Goal: Information Seeking & Learning: Learn about a topic

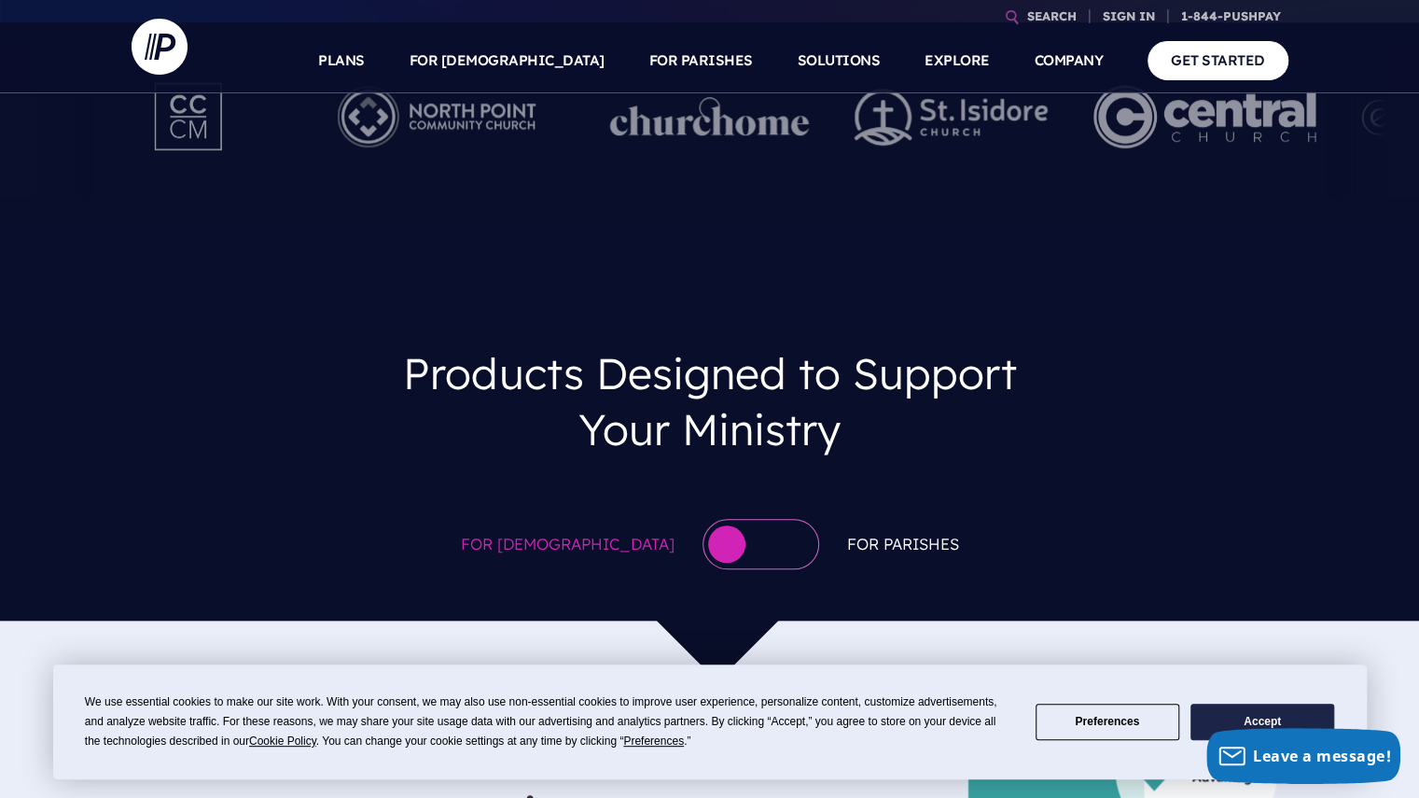
scroll to position [721, 0]
click at [738, 518] on div at bounding box center [761, 543] width 117 height 50
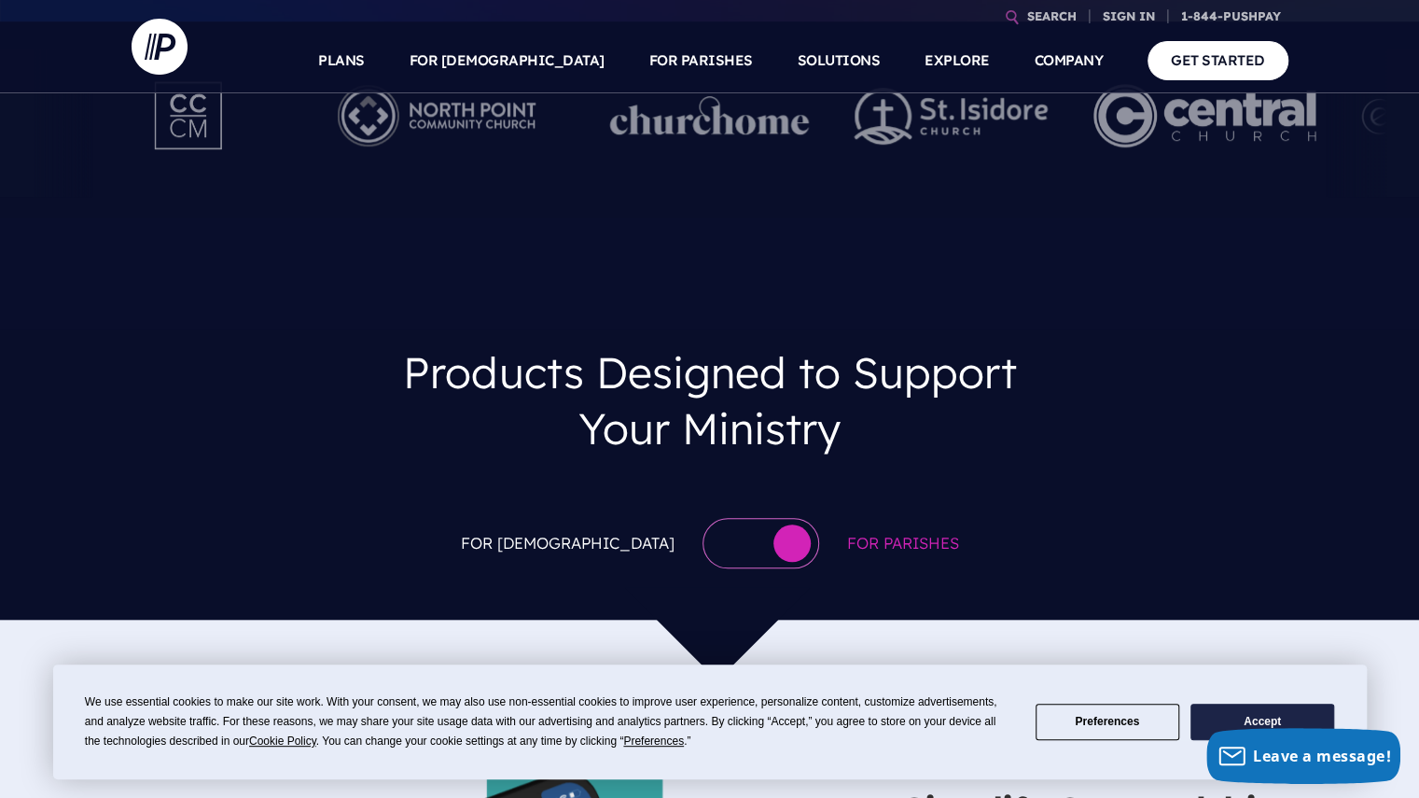
click at [717, 518] on div at bounding box center [761, 543] width 117 height 50
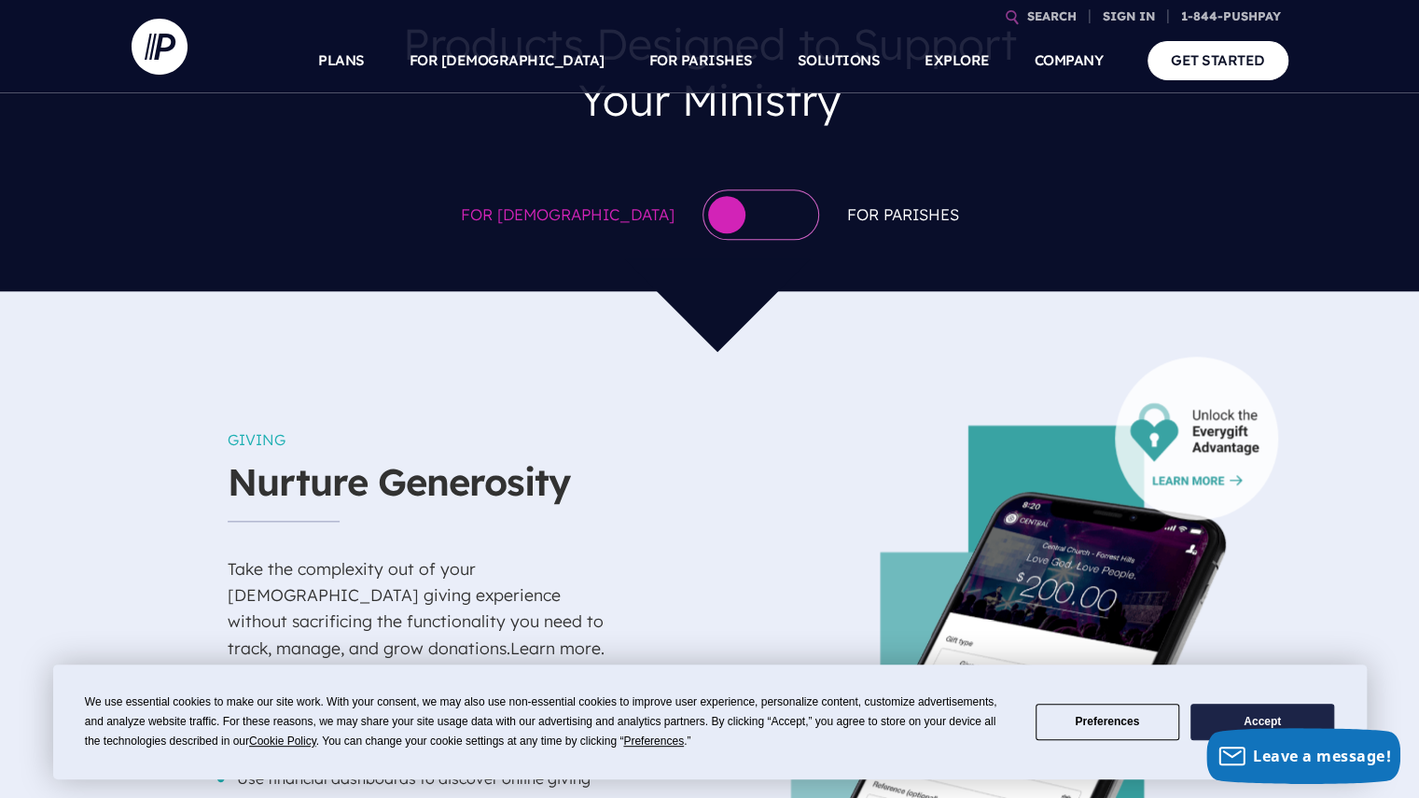
scroll to position [1052, 0]
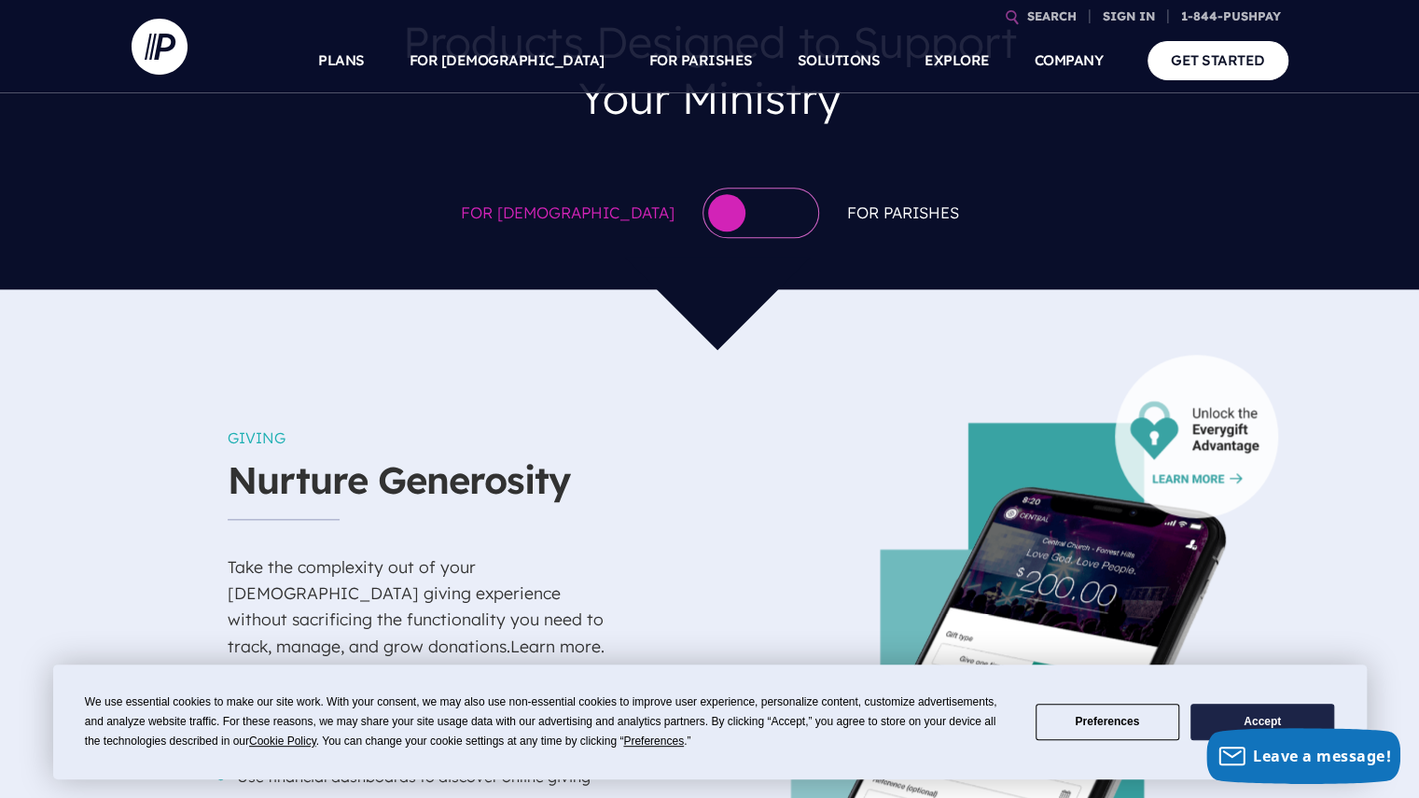
click at [737, 188] on div at bounding box center [761, 213] width 117 height 50
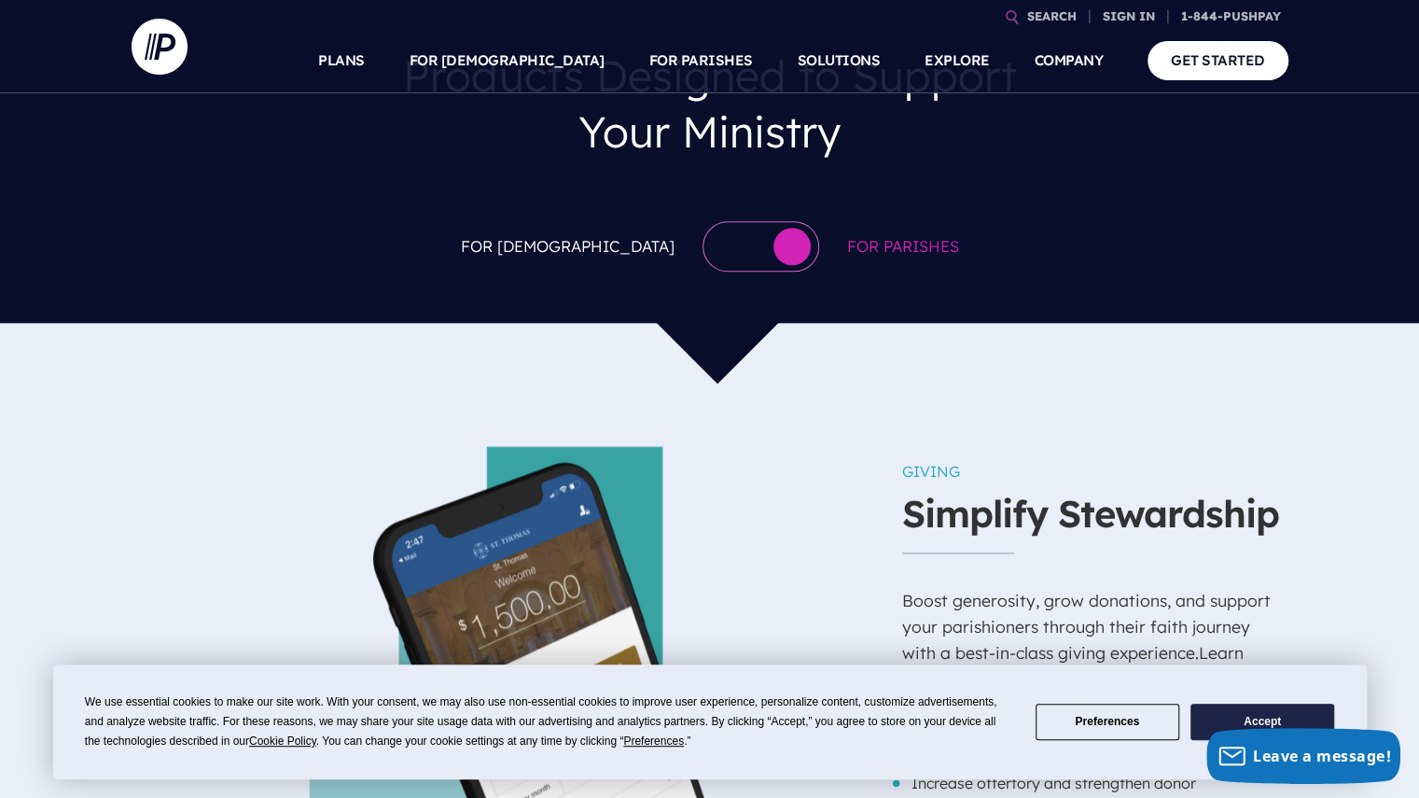
scroll to position [1019, 0]
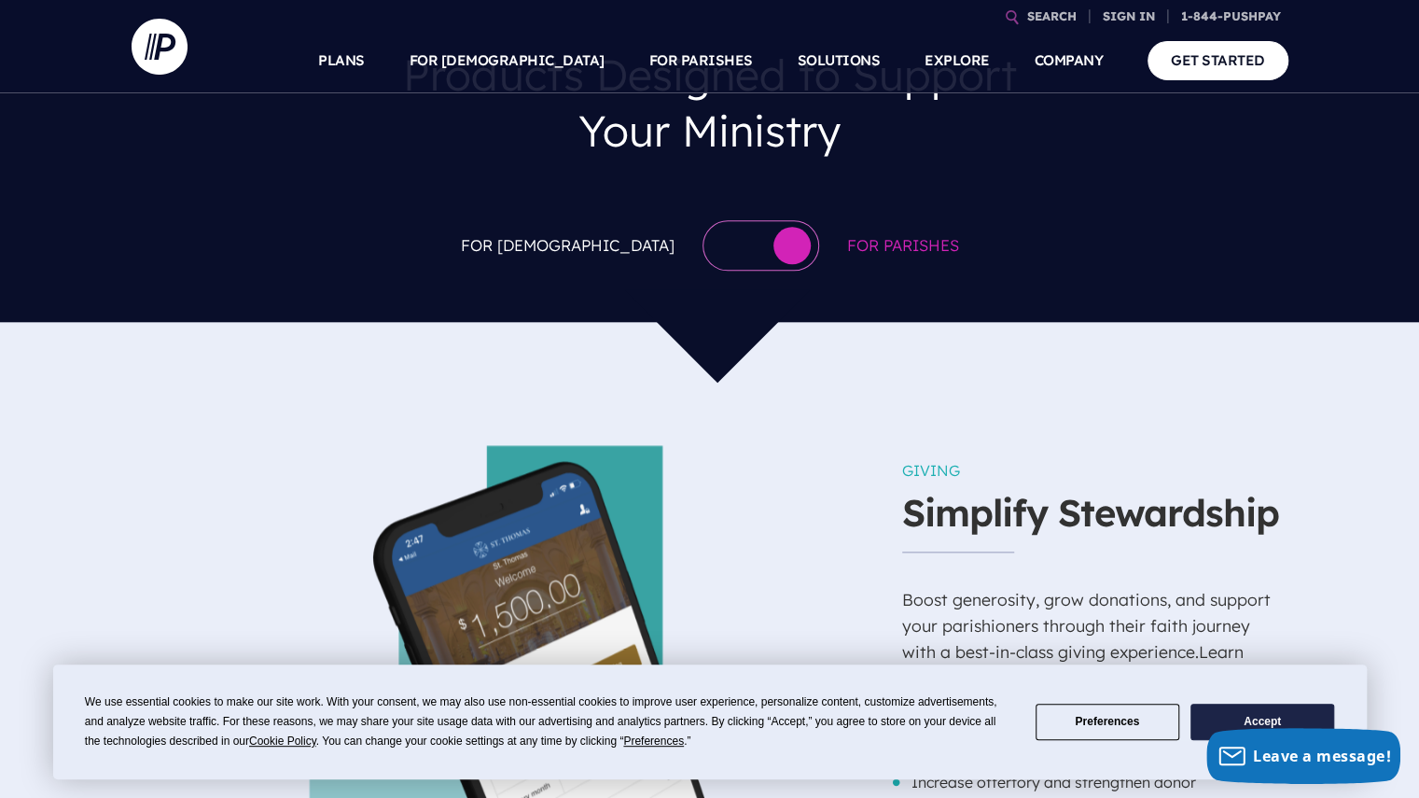
click at [705, 220] on div at bounding box center [761, 245] width 117 height 50
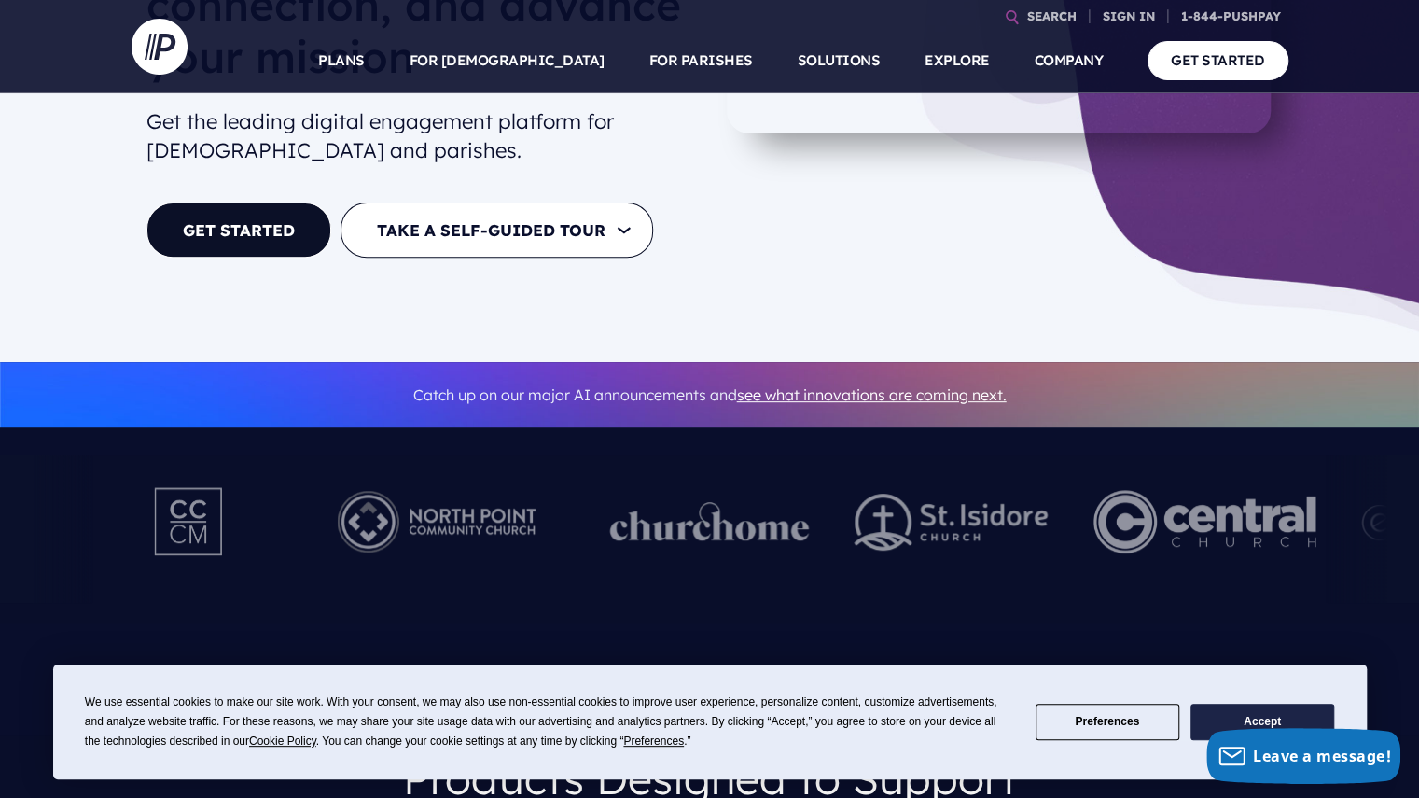
scroll to position [0, 0]
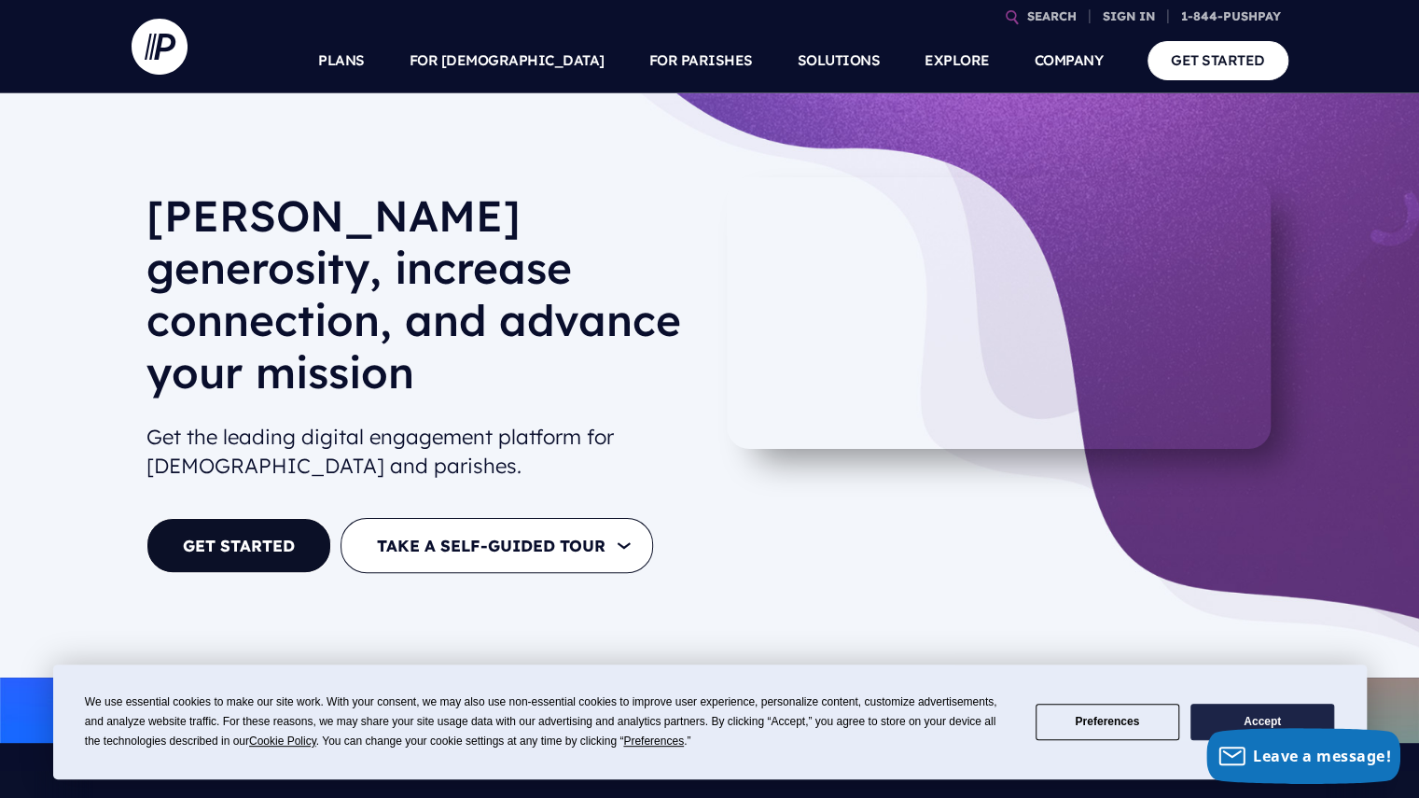
click at [1213, 714] on button "Accept" at bounding box center [1263, 722] width 144 height 36
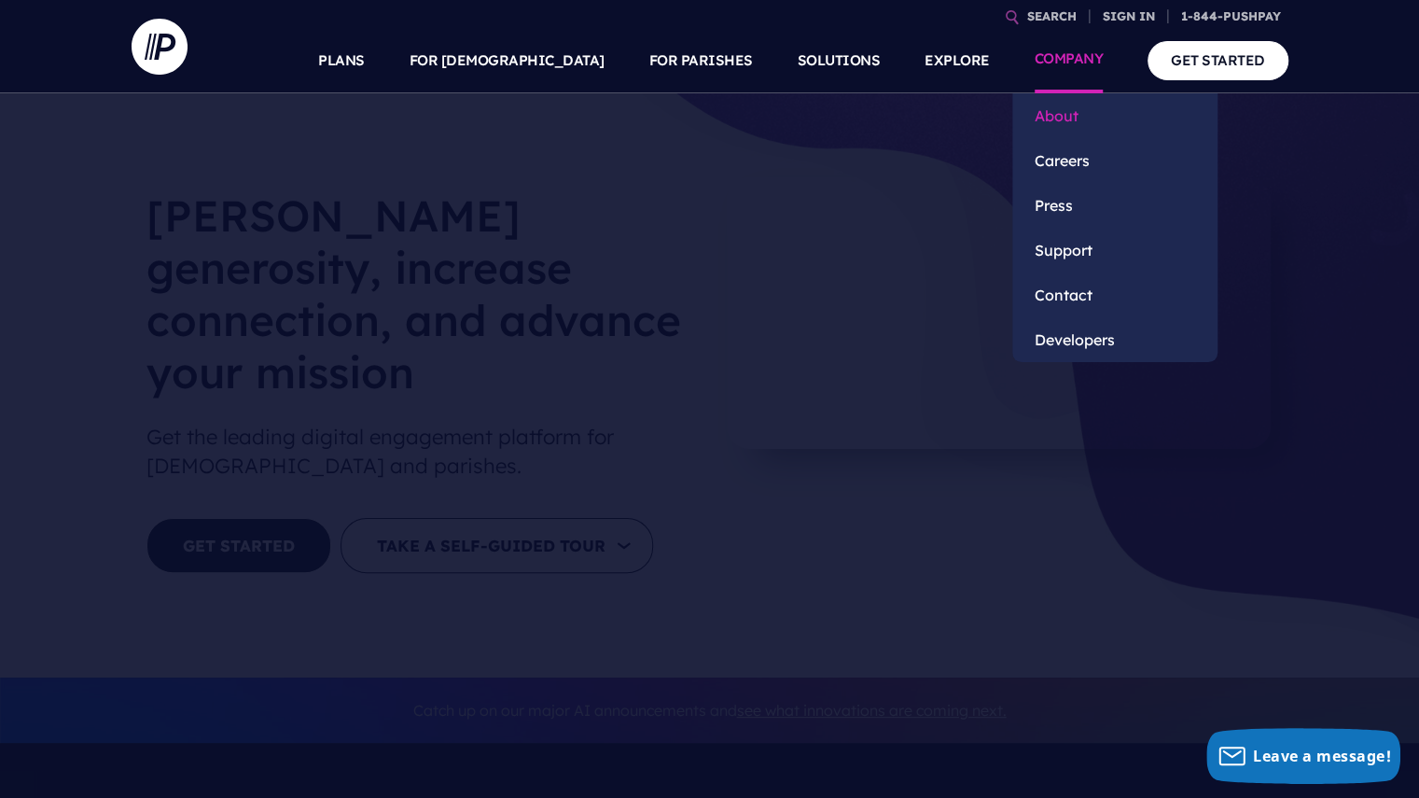
click at [1062, 113] on link "About" at bounding box center [1114, 115] width 205 height 45
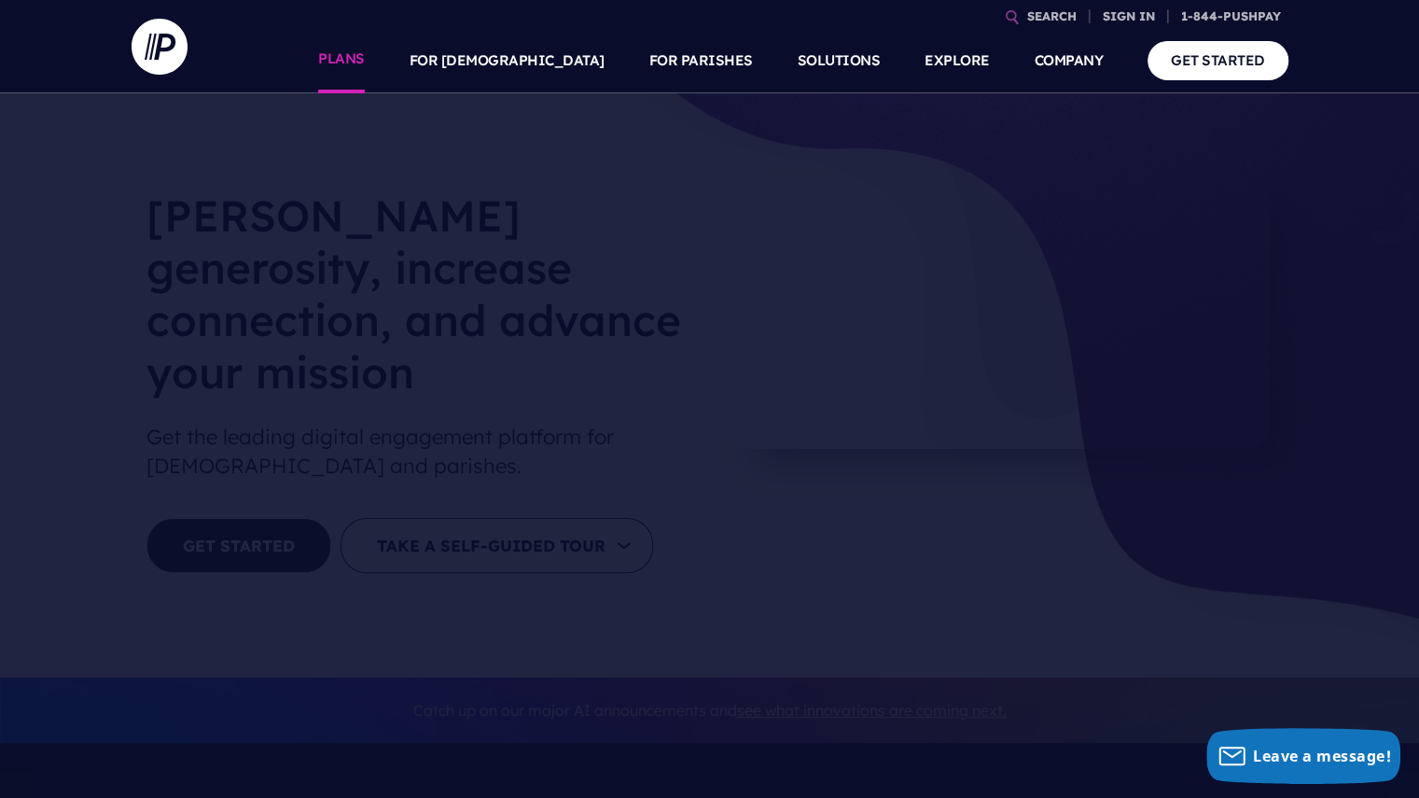
click at [365, 62] on link "PLANS" at bounding box center [341, 60] width 47 height 65
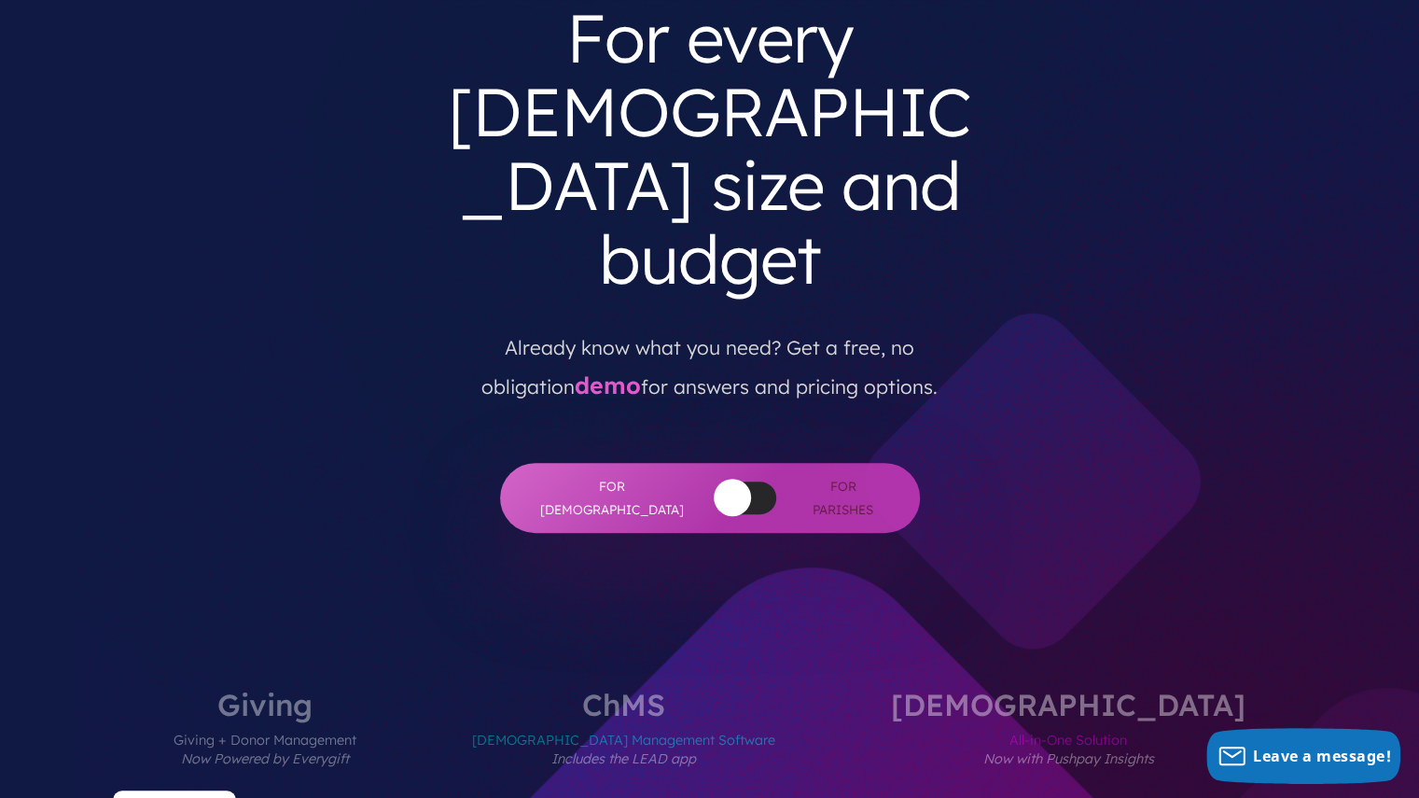
scroll to position [204, 0]
click at [719, 462] on div "For Churches For Parishes" at bounding box center [710, 497] width 420 height 70
click at [714, 478] on button "button" at bounding box center [732, 496] width 37 height 37
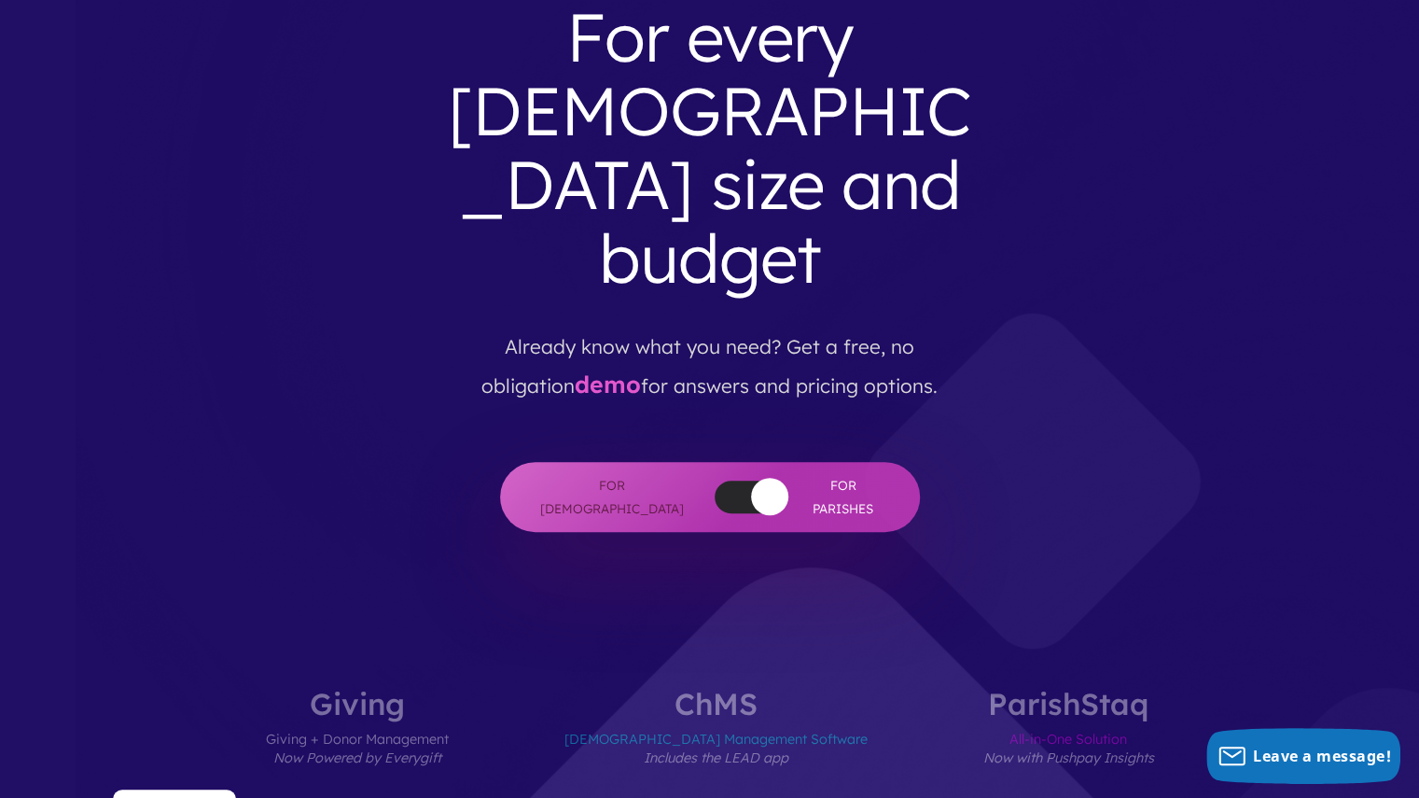
click at [715, 481] on div at bounding box center [746, 497] width 62 height 33
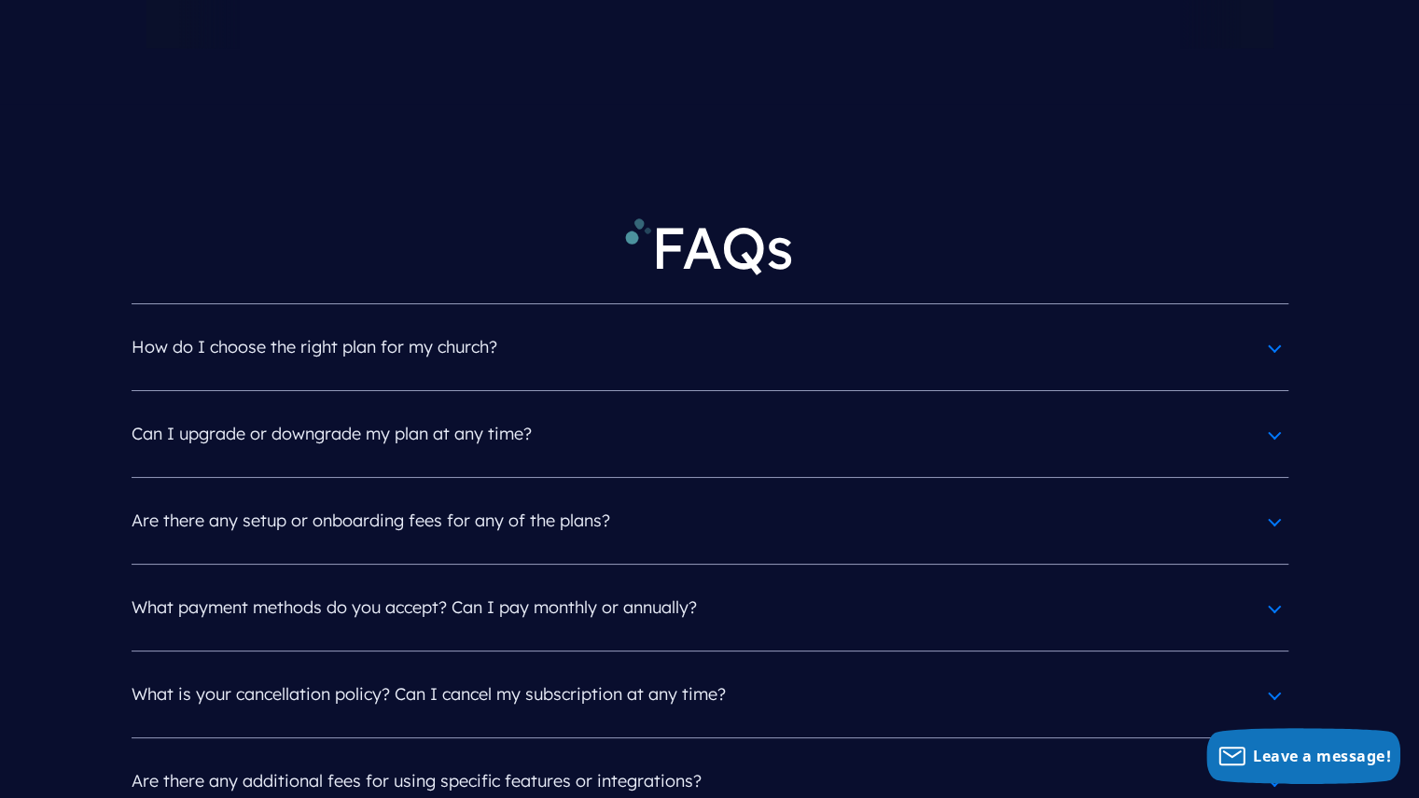
scroll to position [8320, 0]
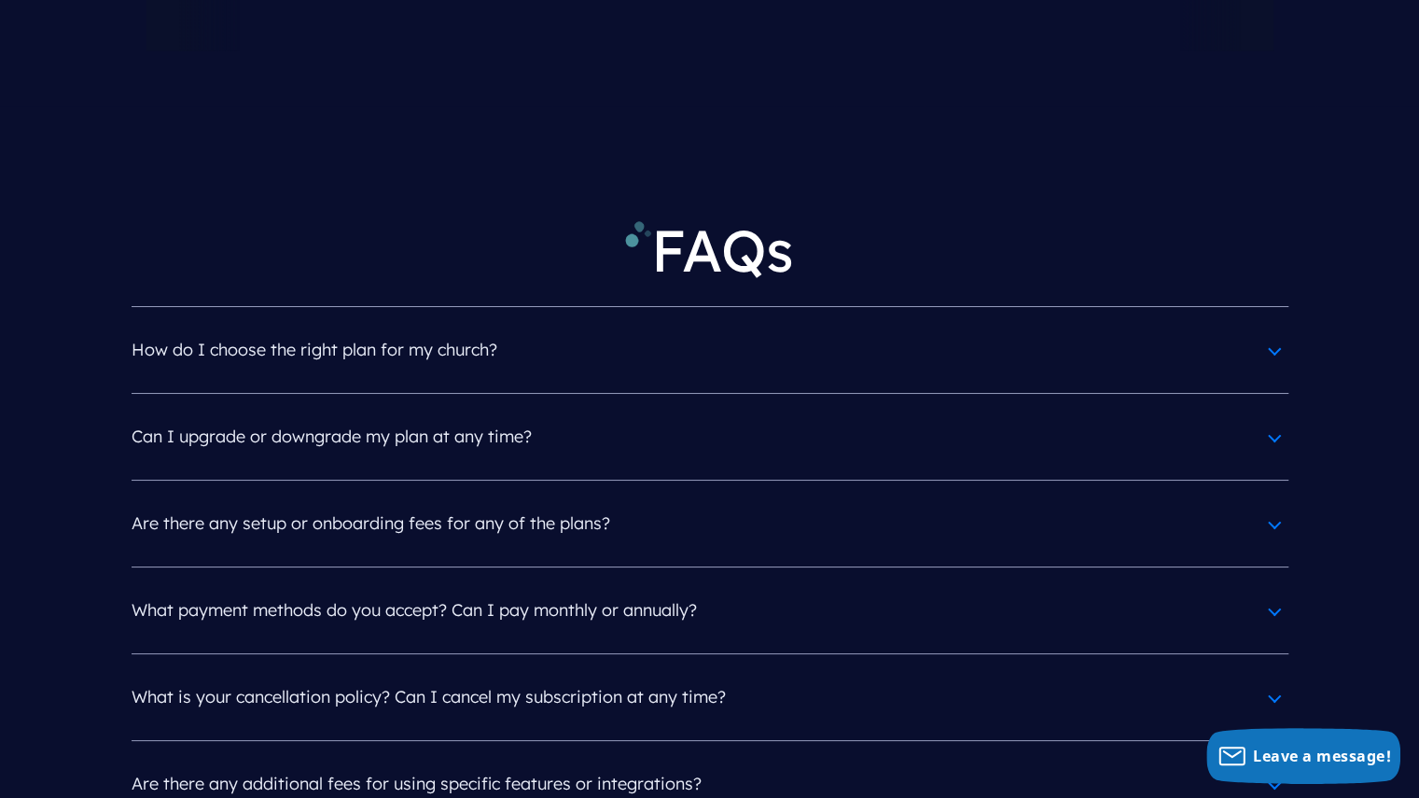
click at [928, 499] on h4 "Are there any setup or onboarding fees for any of the plans?" at bounding box center [710, 523] width 1157 height 49
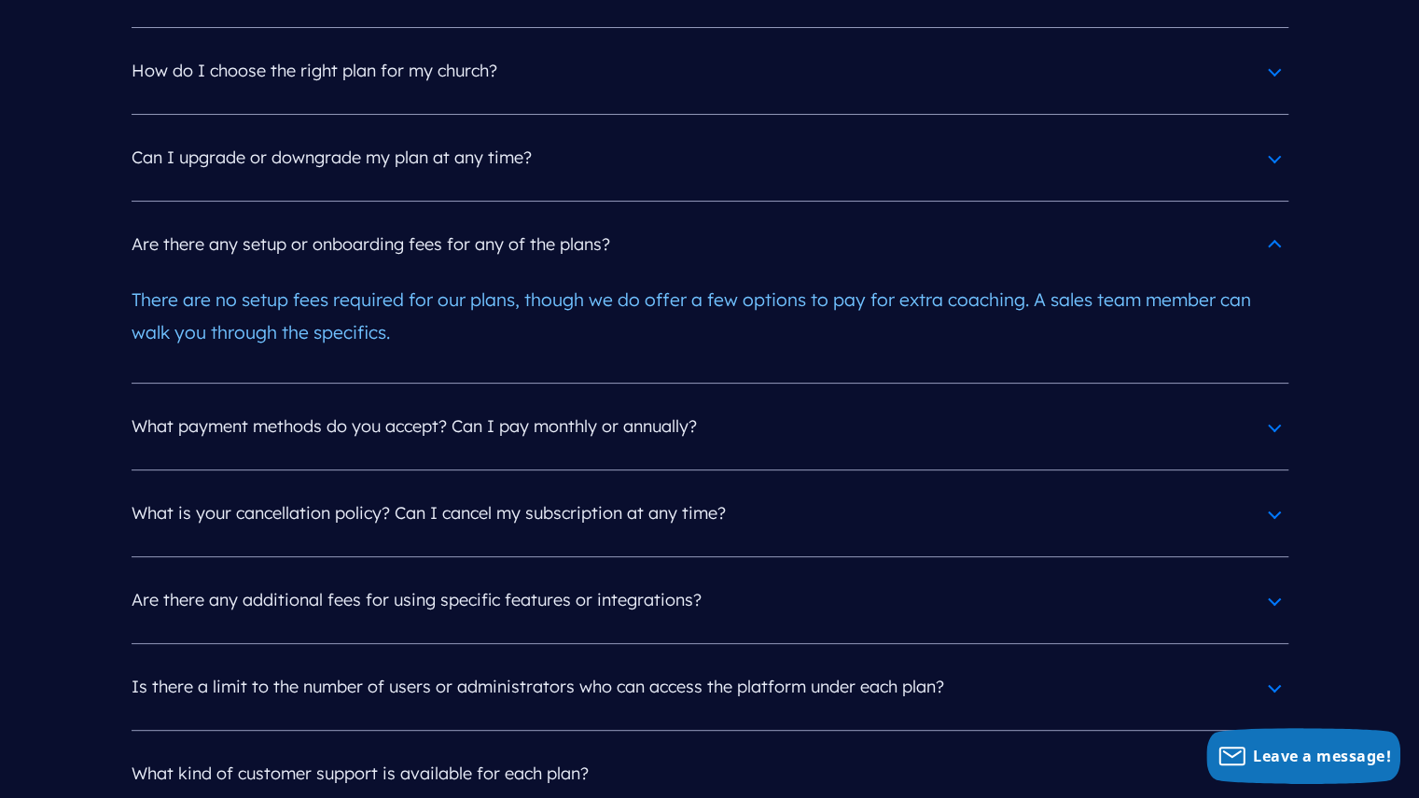
scroll to position [8597, 0]
click at [920, 578] on h4 "Are there any additional fees for using specific features or integrations?" at bounding box center [710, 602] width 1157 height 49
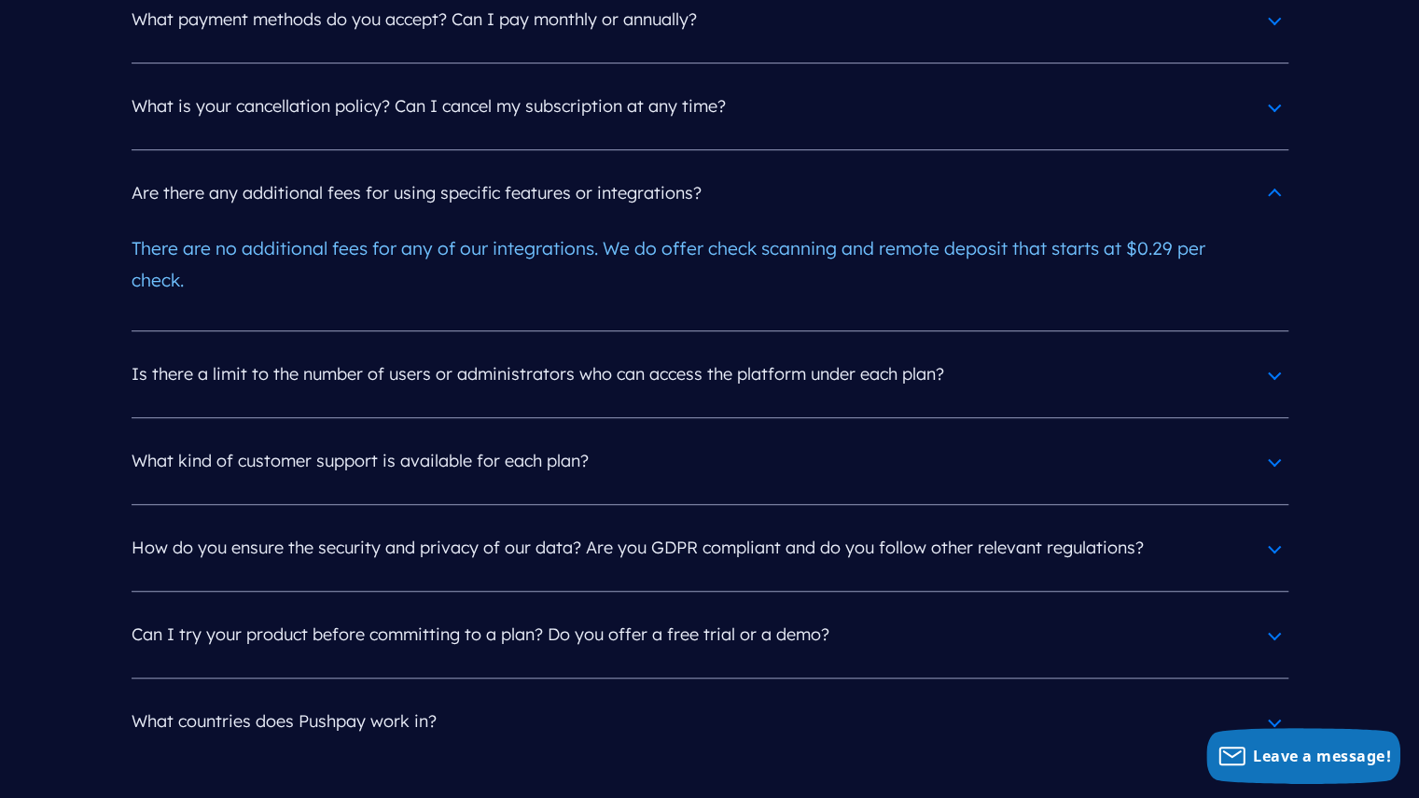
scroll to position [9008, 0]
click at [865, 676] on article "What countries does Pushpay work in? Customers must be located in USA, Canada, …" at bounding box center [710, 719] width 1157 height 87
click at [853, 695] on h4 "What countries does Pushpay work in?" at bounding box center [710, 719] width 1157 height 49
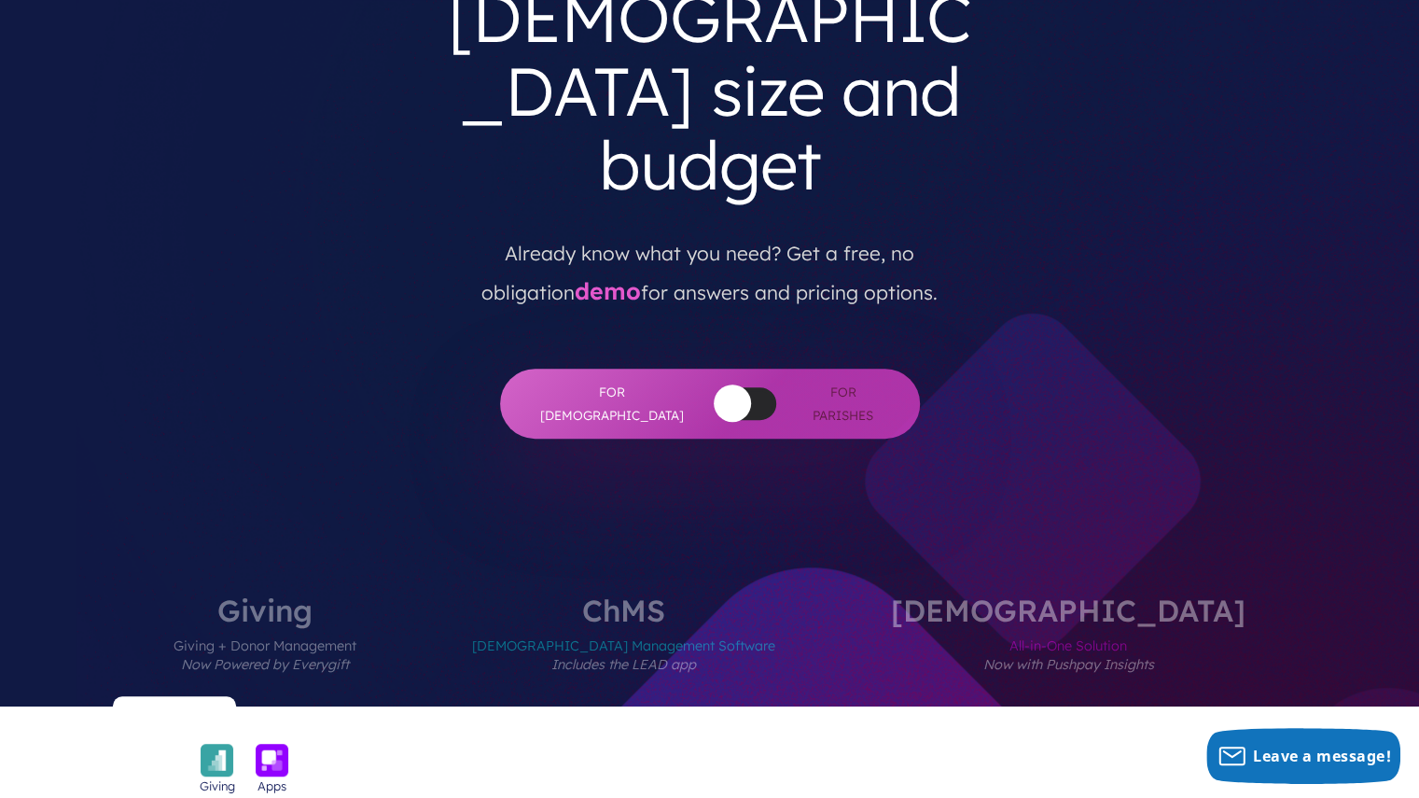
scroll to position [0, 0]
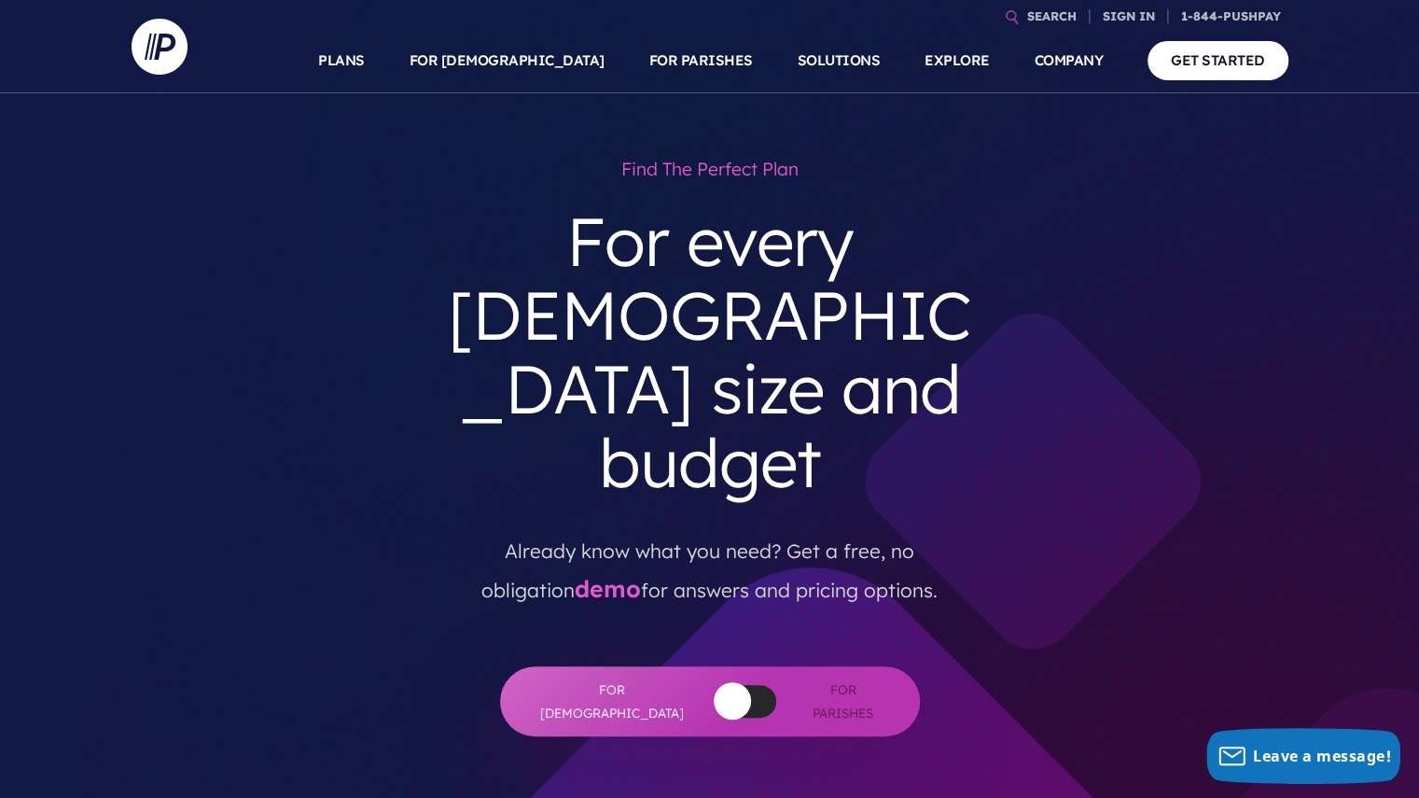
click at [1168, 339] on div "Find the perfect plan For every church size and budget Already know what you ne…" at bounding box center [710, 442] width 1127 height 587
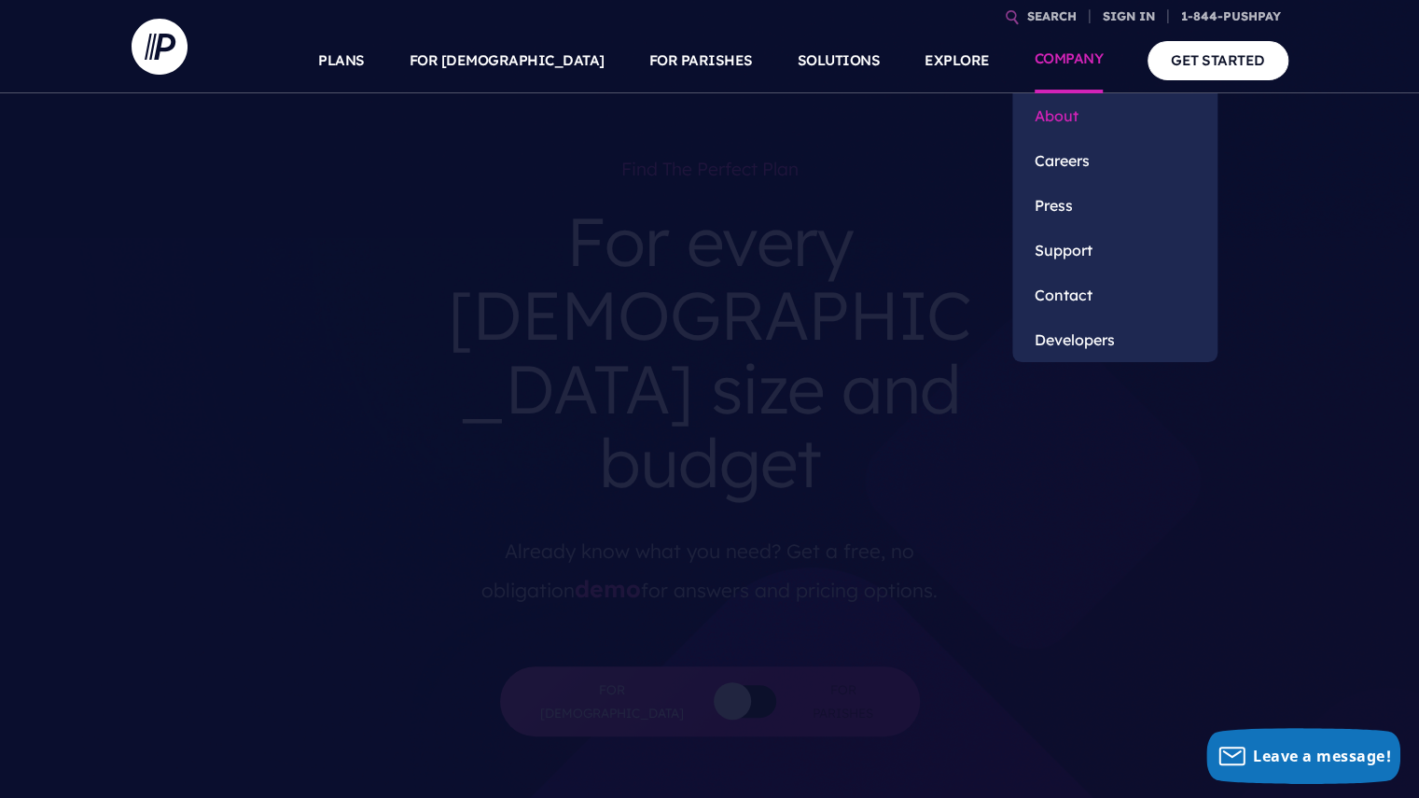
click at [1053, 117] on link "About" at bounding box center [1114, 115] width 205 height 45
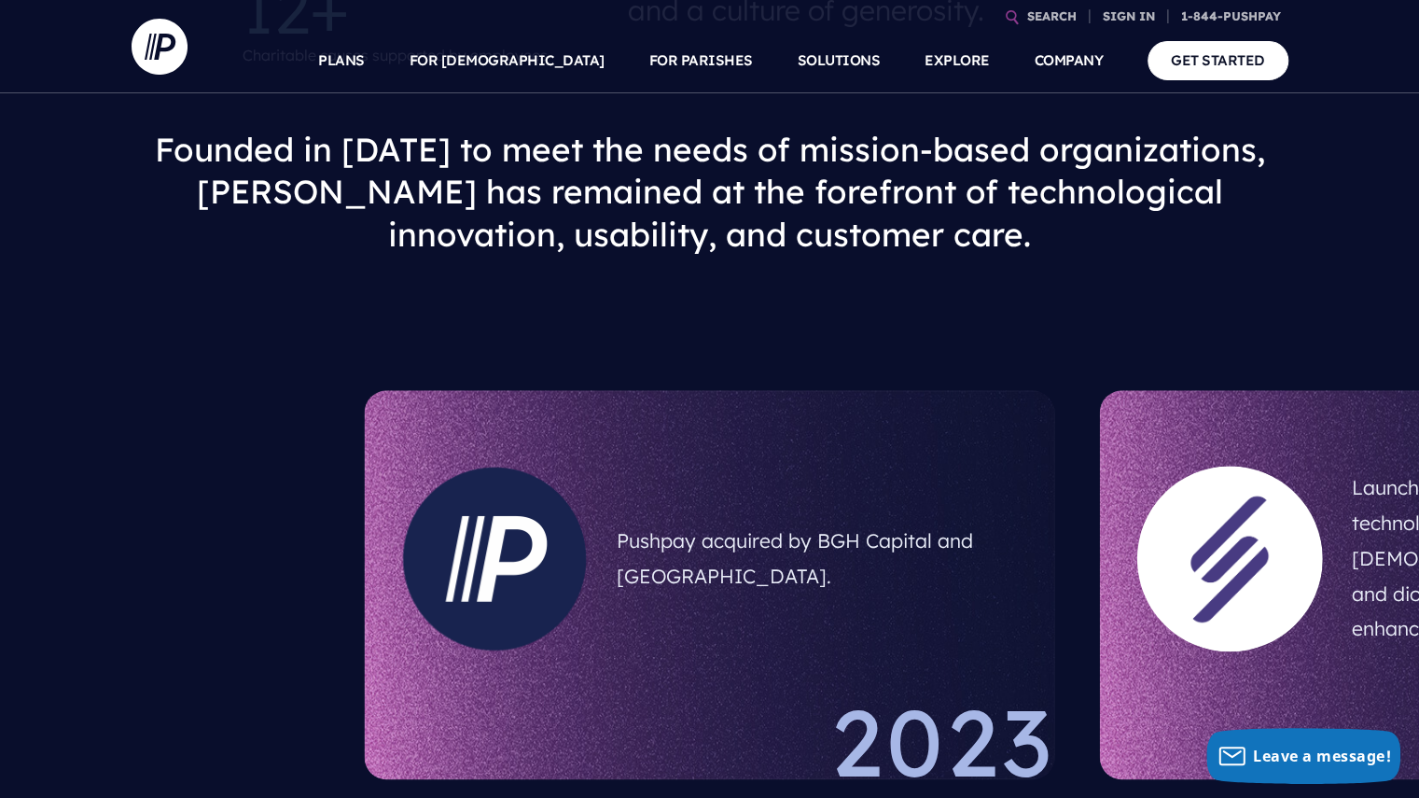
scroll to position [973, 0]
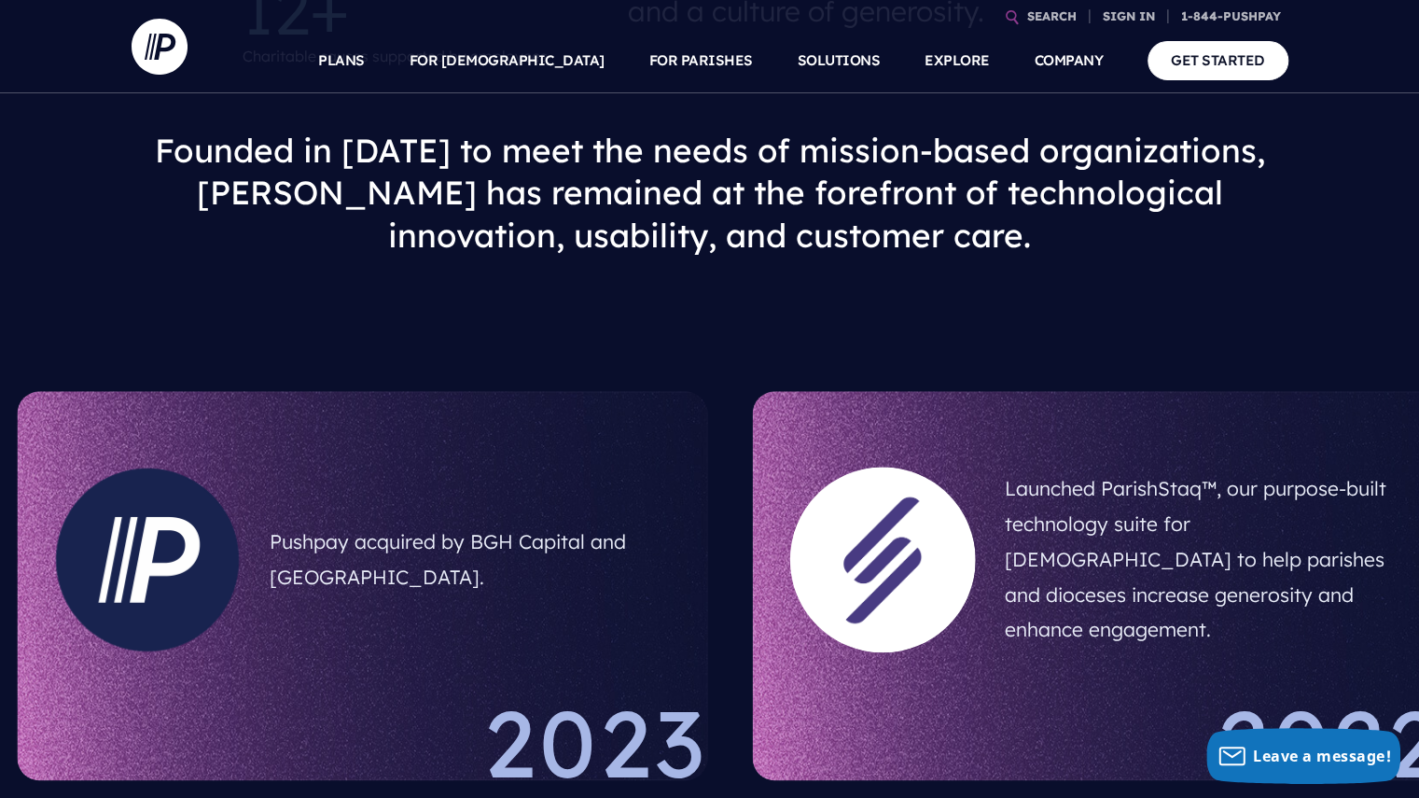
click at [790, 509] on div at bounding box center [883, 560] width 186 height 186
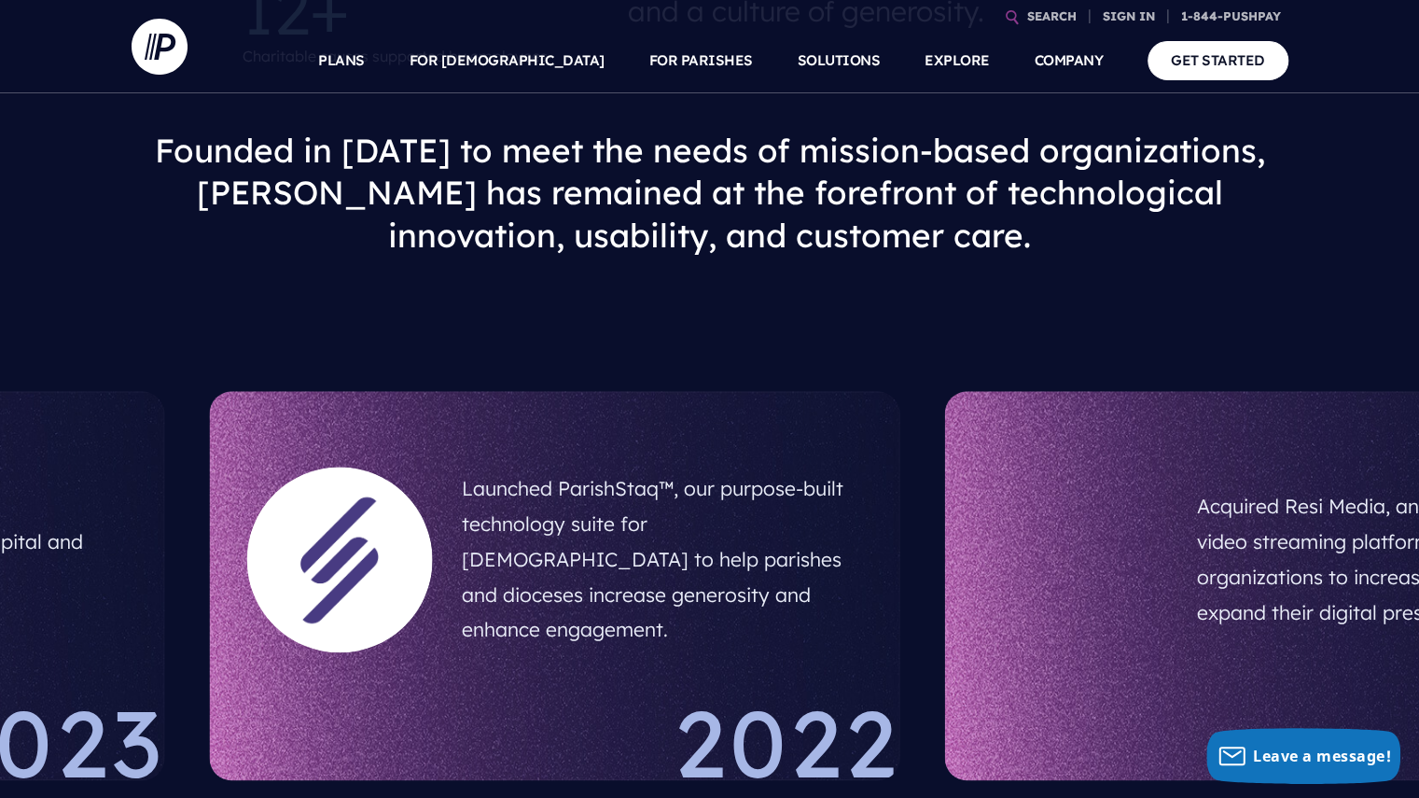
click at [406, 576] on div "Launched ParishStaq™, our purpose-built technology suite for Catholic churches …" at bounding box center [555, 585] width 691 height 389
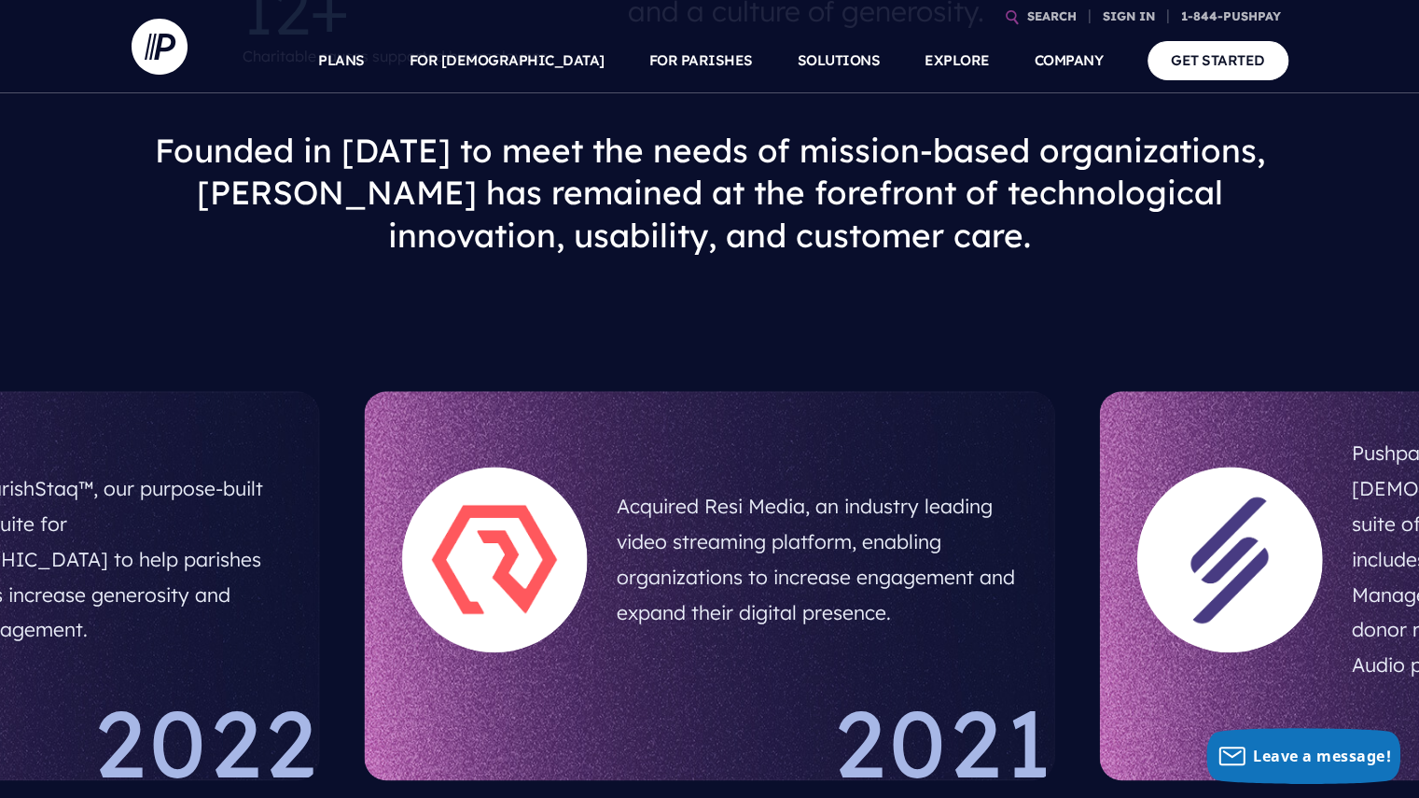
click at [617, 579] on h5 "Acquired Resi Media, an industry leading video streaming platform, enabling org…" at bounding box center [817, 560] width 400 height 156
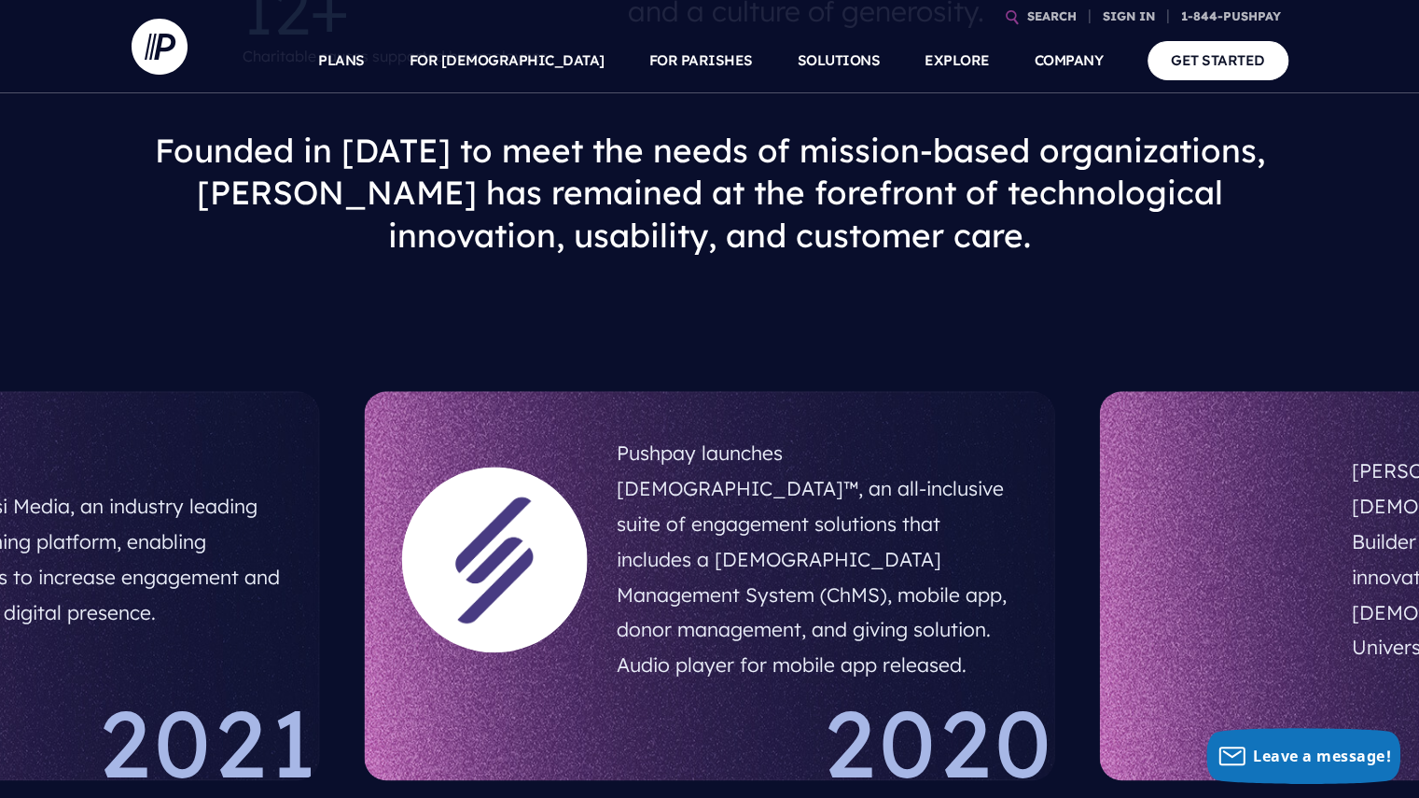
click at [836, 538] on div "Pushpay launches ChurchStaq™, an all-inclusive suite of engagement solutions th…" at bounding box center [710, 585] width 691 height 389
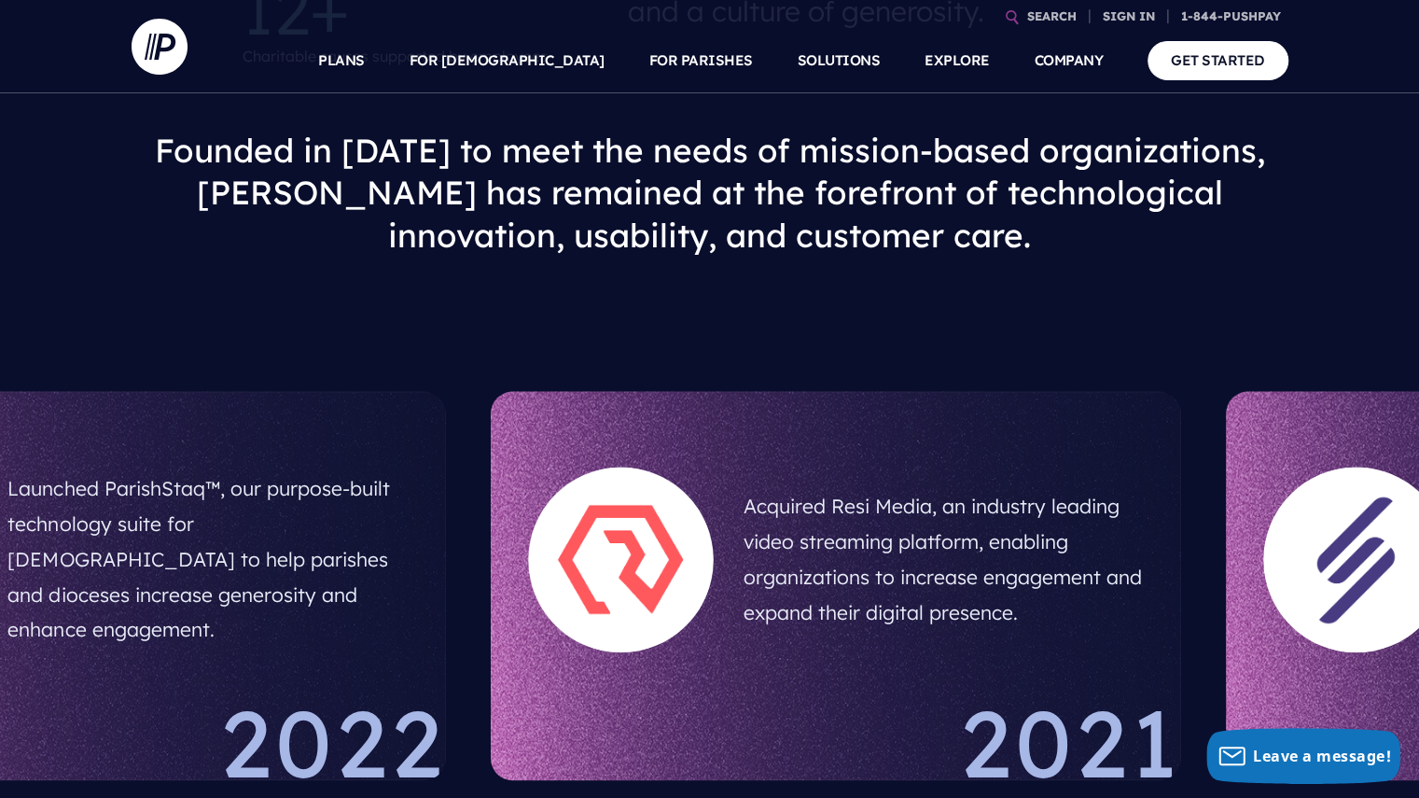
click at [936, 520] on h5 "Acquired Resi Media, an industry leading video streaming platform, enabling org…" at bounding box center [943, 560] width 400 height 156
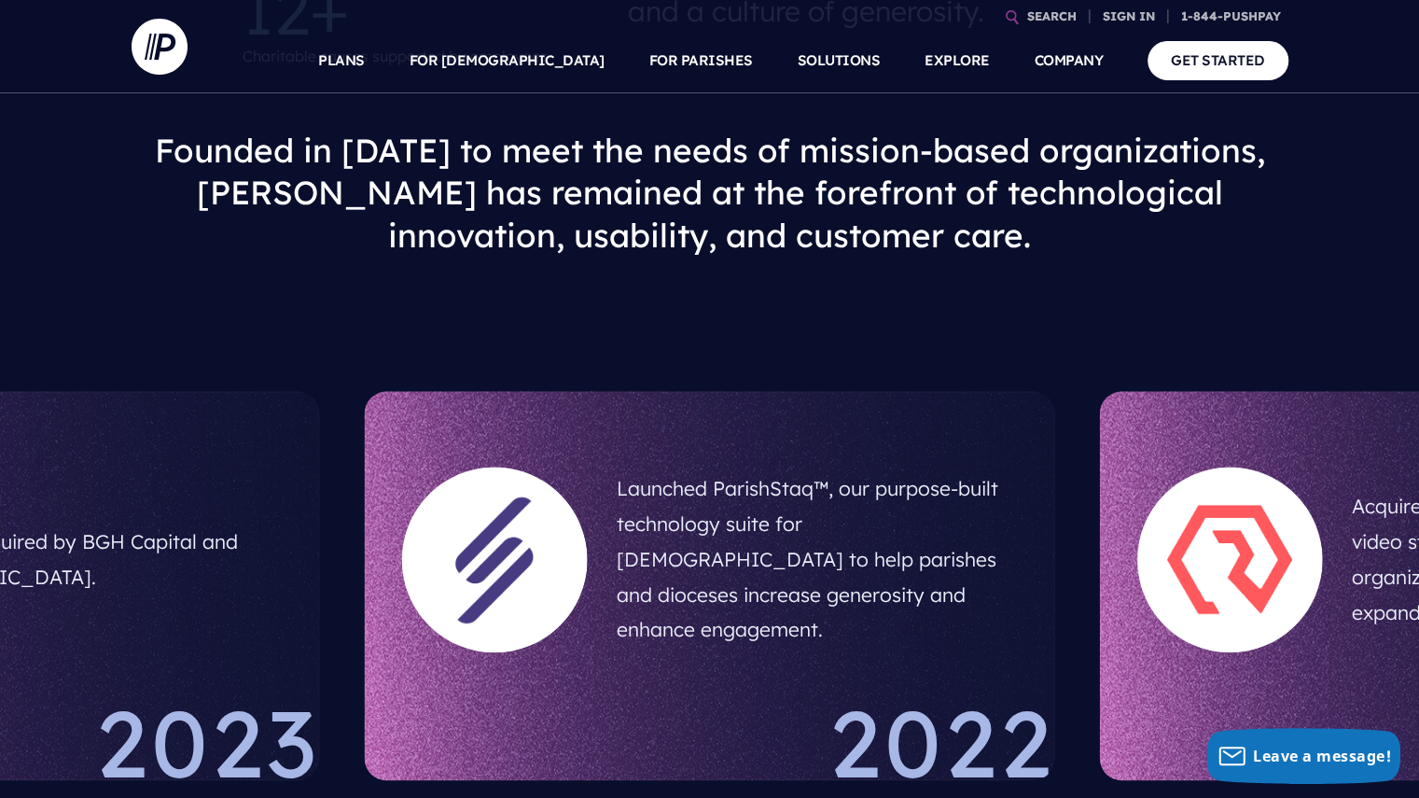
click at [1017, 497] on h5 "Launched ParishStaq™, our purpose-built technology suite for Catholic churches …" at bounding box center [817, 559] width 400 height 191
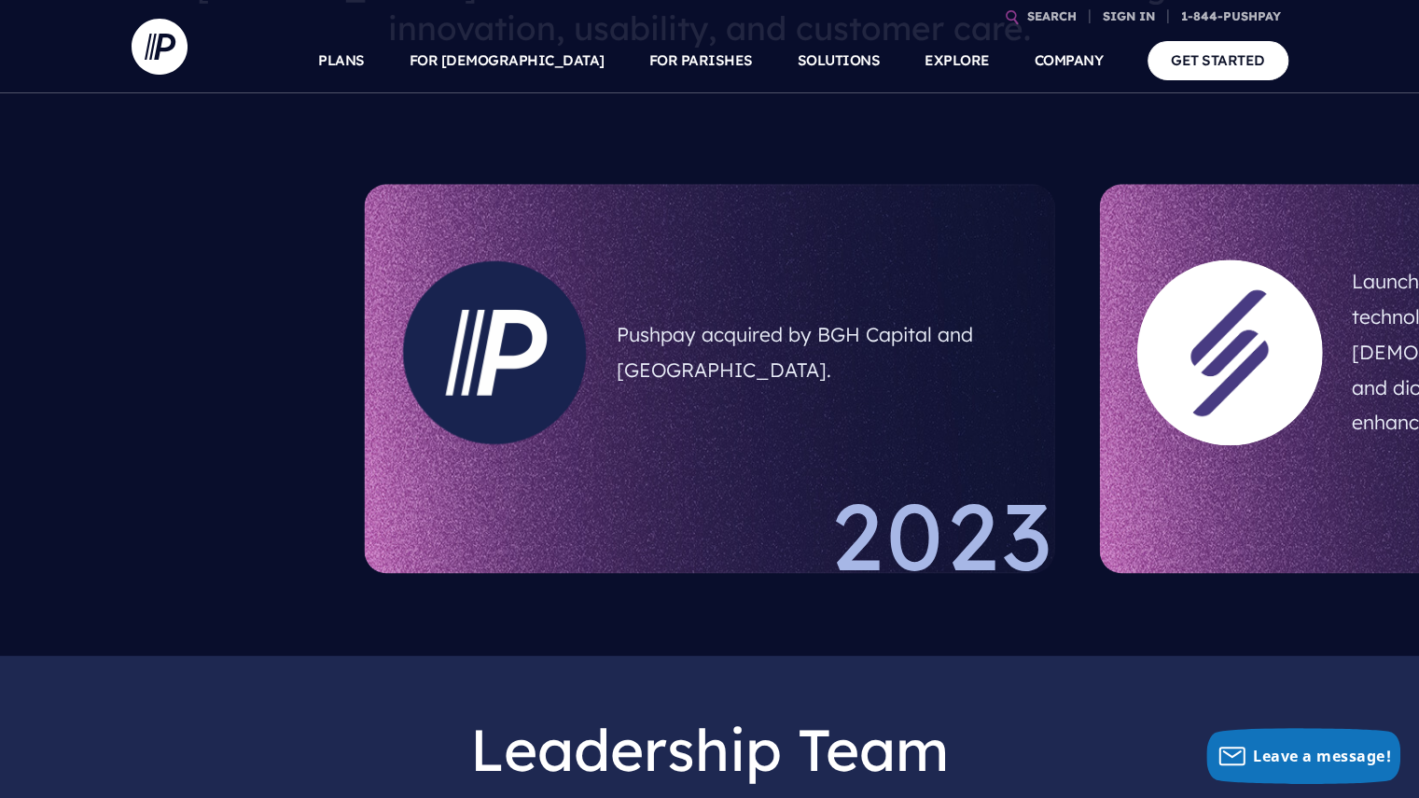
scroll to position [1182, 0]
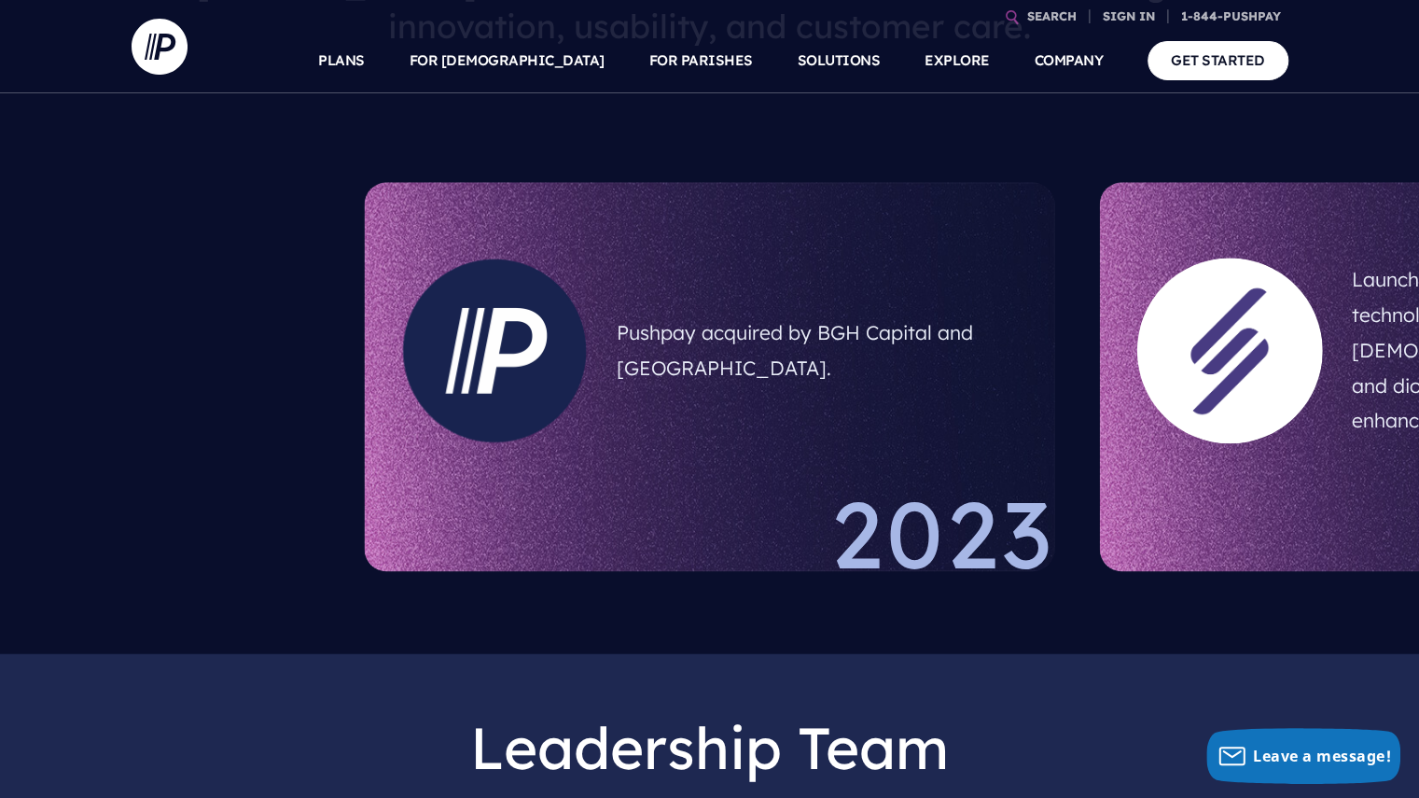
click at [573, 405] on div "Pushpay acquired by BGH Capital and Sixth Street. 2023" at bounding box center [710, 376] width 691 height 389
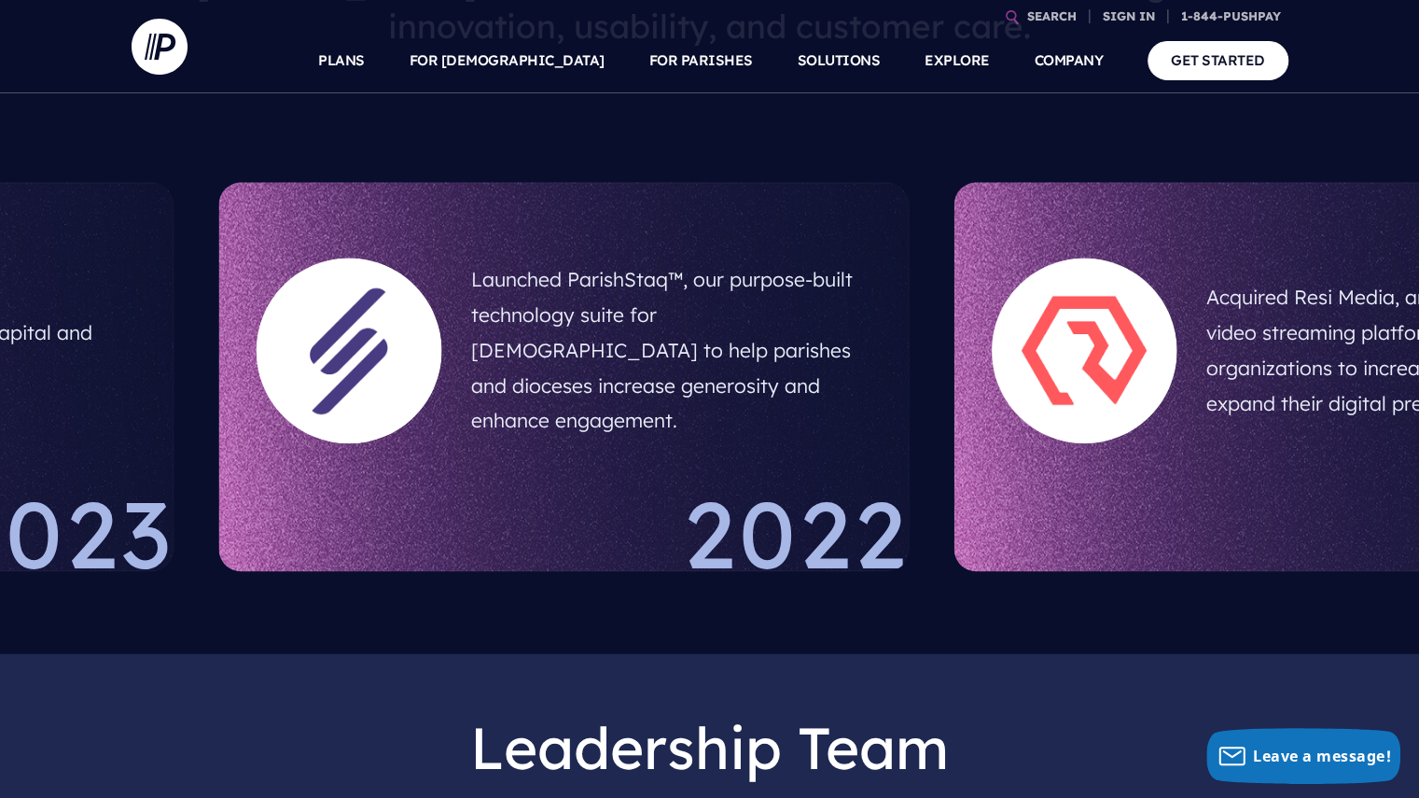
click at [741, 387] on h5 "Launched ParishStaq™, our purpose-built technology suite for Catholic churches …" at bounding box center [671, 350] width 400 height 191
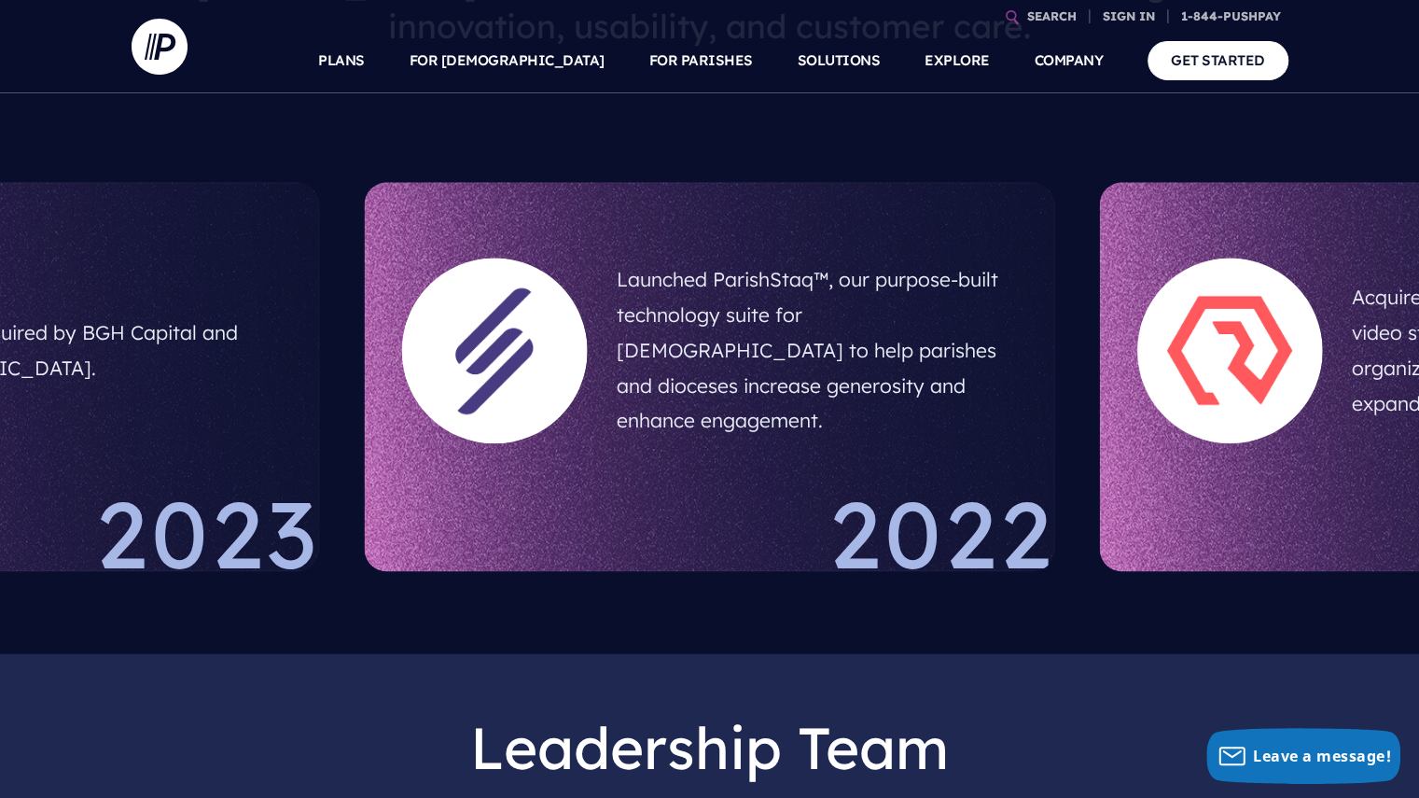
click at [438, 467] on div "Launched ParishStaq™, our purpose-built technology suite for Catholic churches …" at bounding box center [710, 376] width 691 height 389
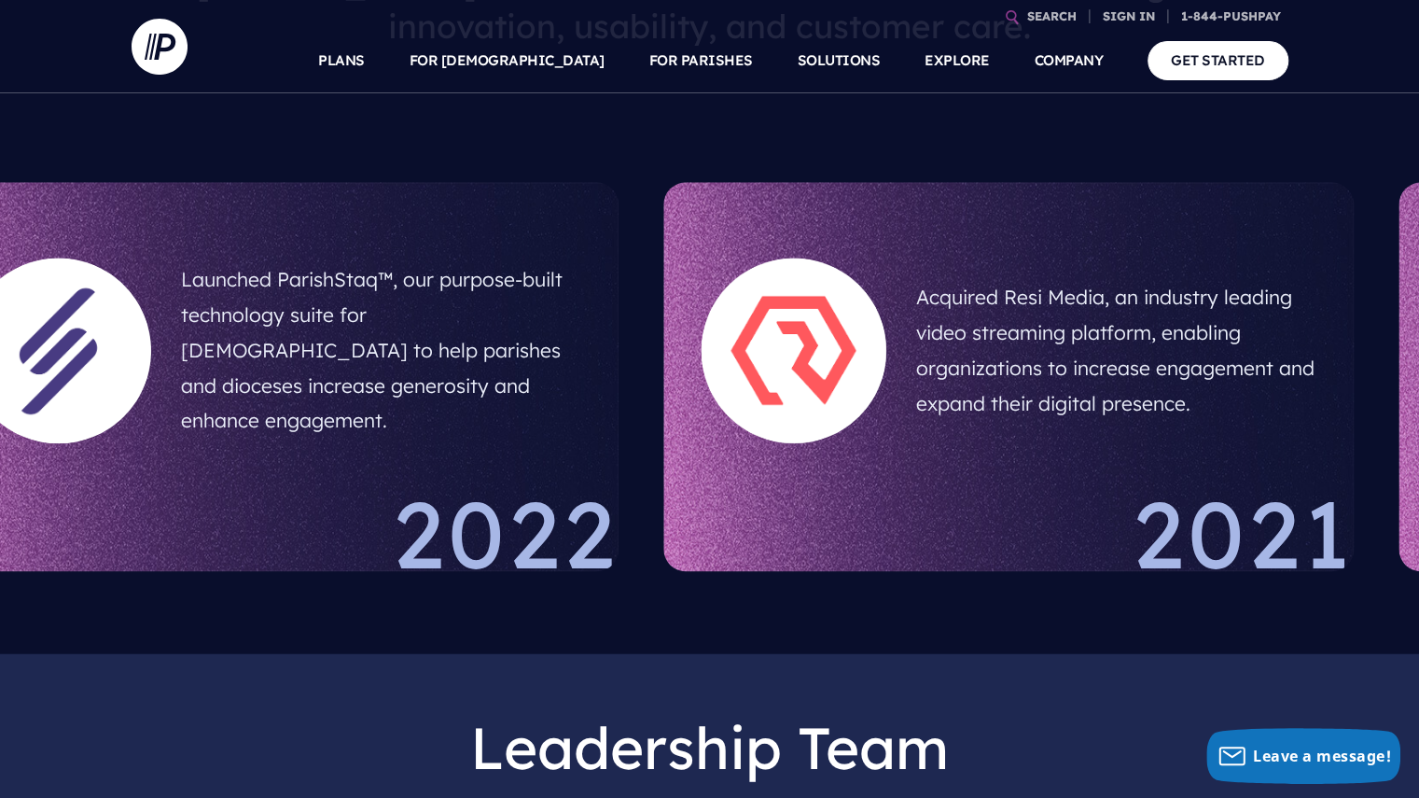
click at [1013, 427] on div "Acquired Resi Media, an industry leading video streaming platform, enabling org…" at bounding box center [1008, 376] width 691 height 389
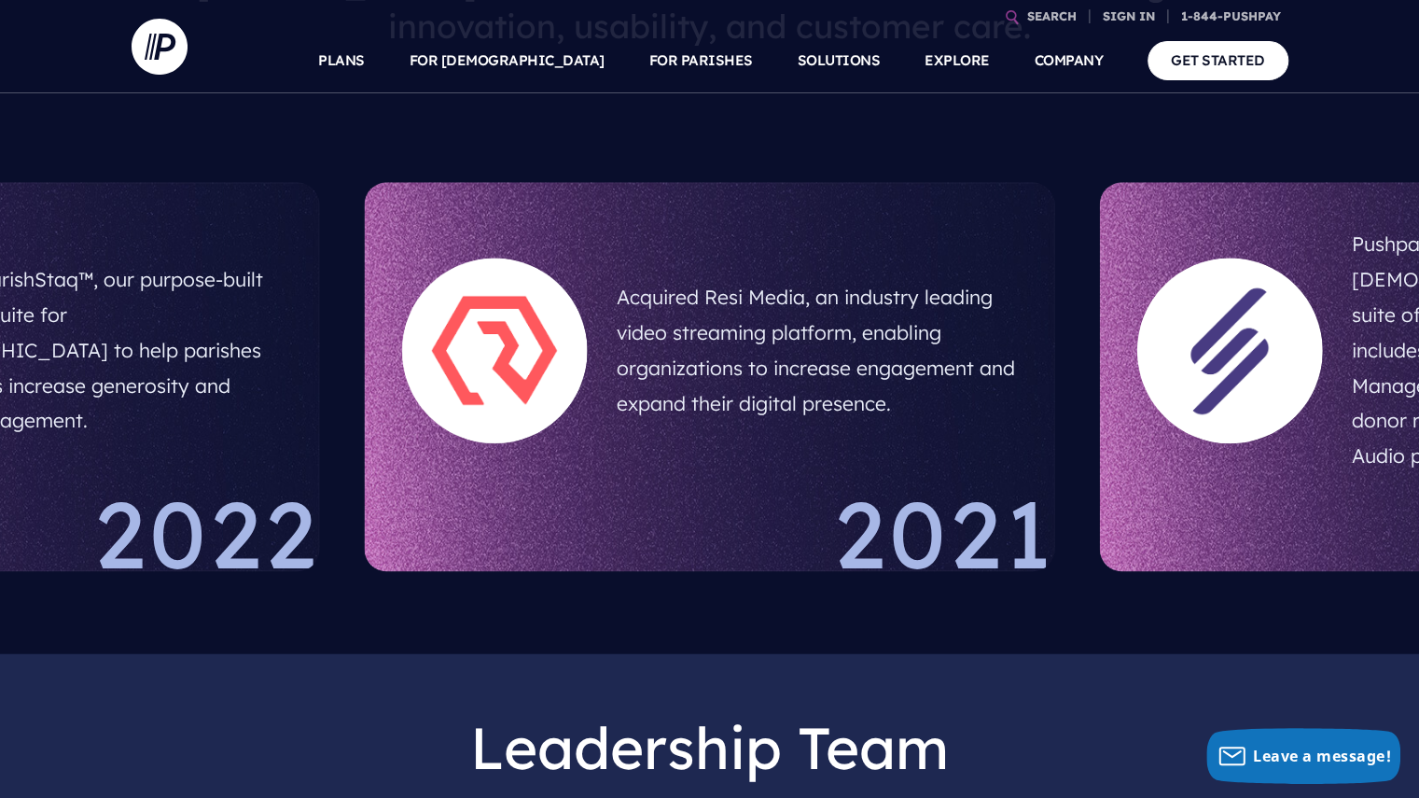
click at [1017, 367] on h5 "Acquired Resi Media, an industry leading video streaming platform, enabling org…" at bounding box center [817, 350] width 400 height 156
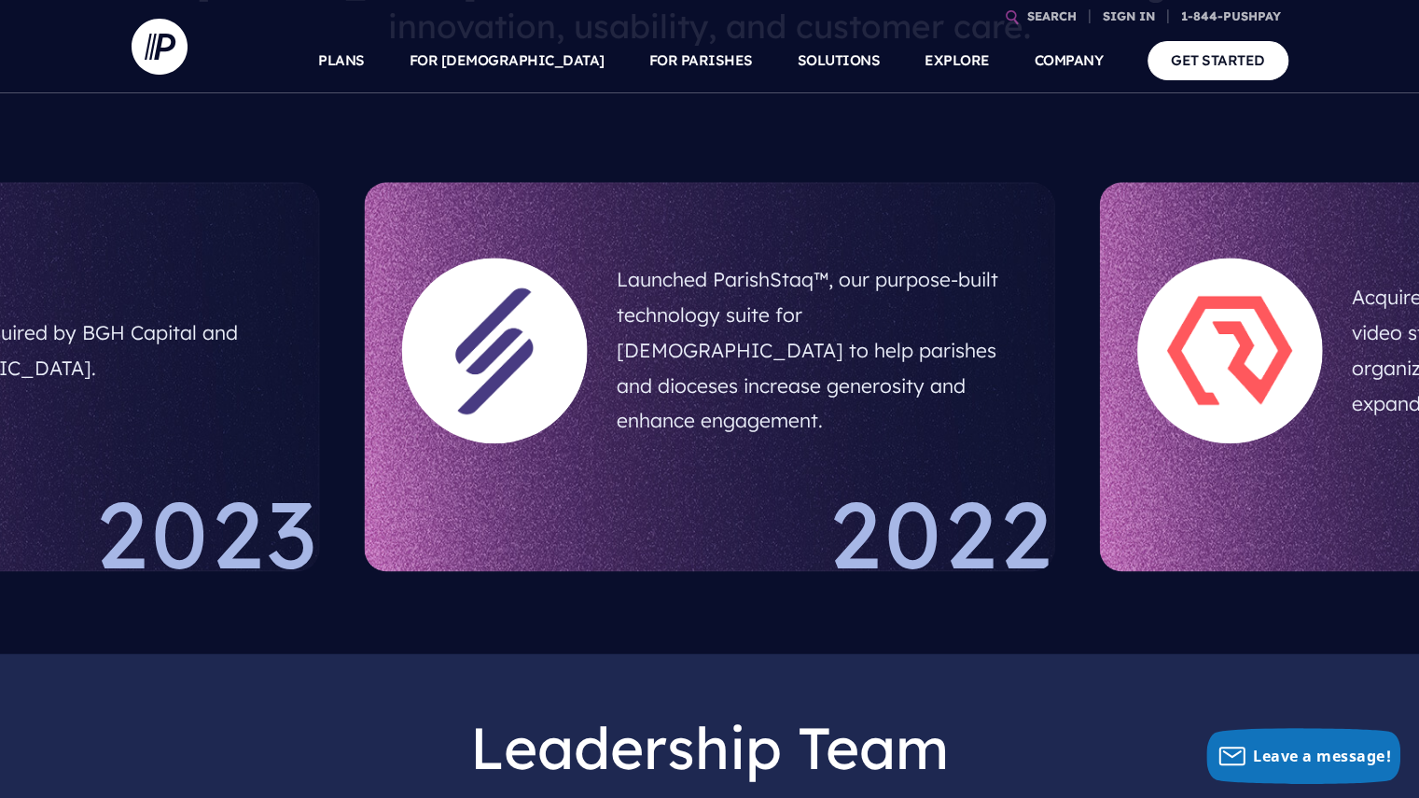
click at [1138, 401] on div at bounding box center [1231, 351] width 186 height 186
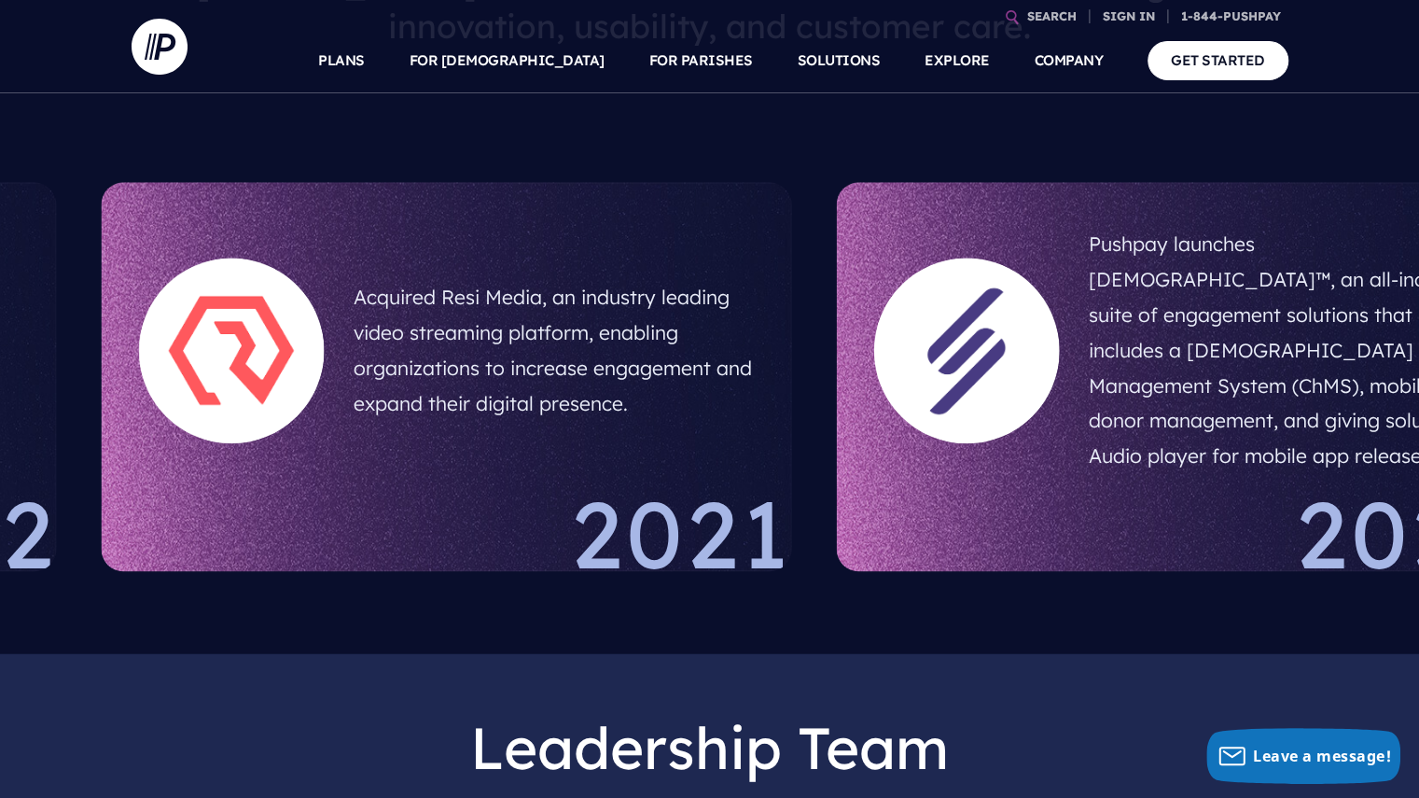
click at [819, 375] on section "Pushpay launches ChurchStaq™, an all-inclusive suite of engagement solutions th…" at bounding box center [1182, 377] width 735 height 434
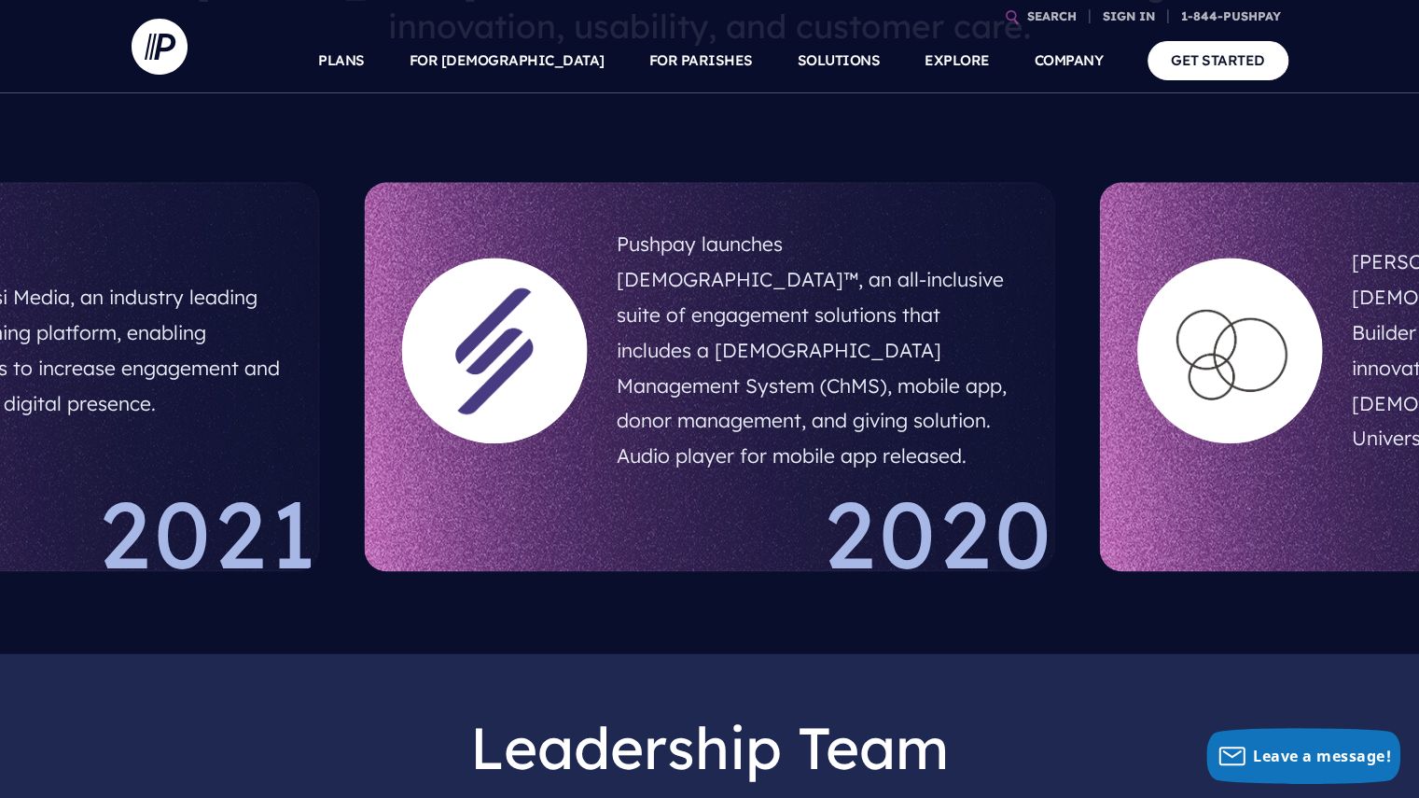
click at [1138, 393] on div at bounding box center [1231, 351] width 186 height 186
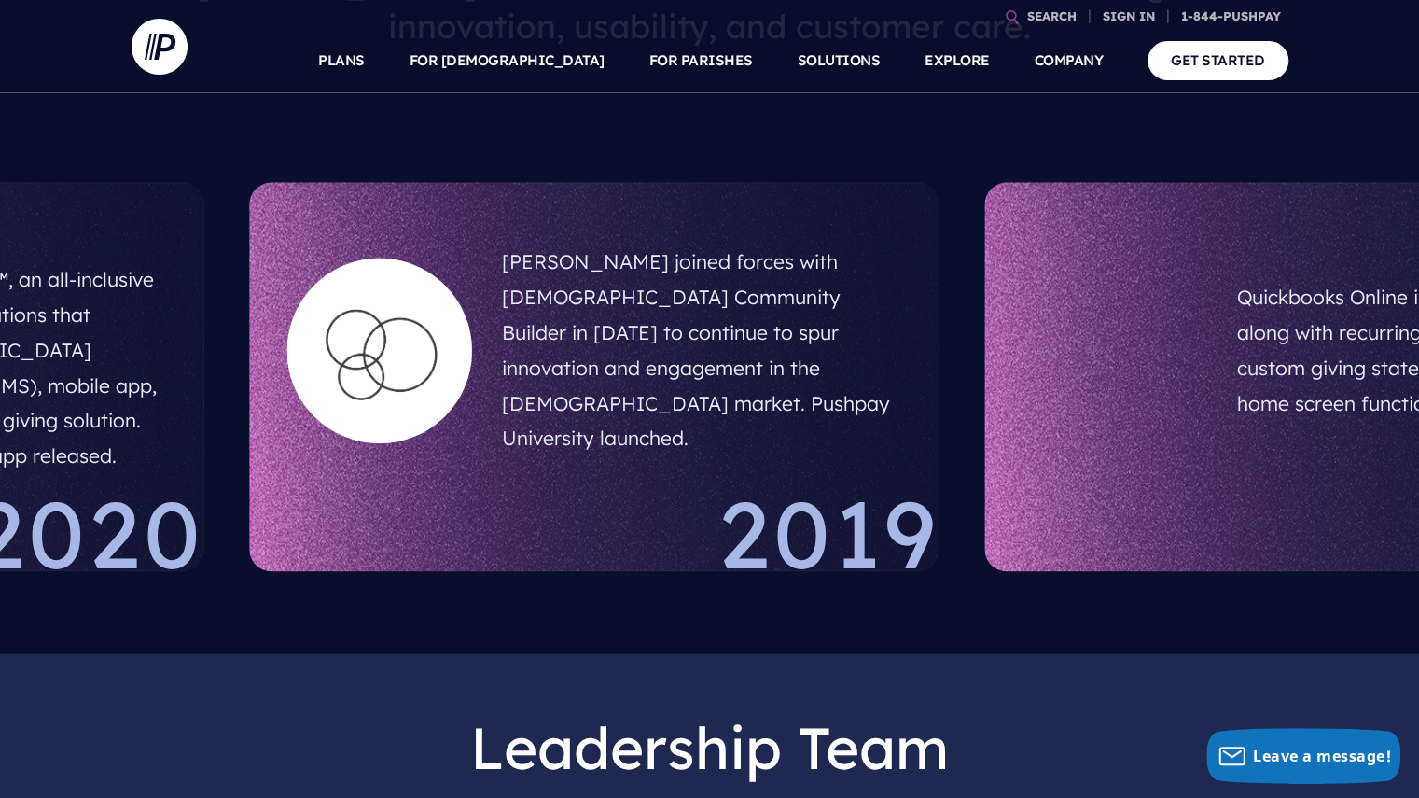
click at [579, 389] on h5 "Pushpay joined forces with Church Community Builder in December 2019 to continu…" at bounding box center [702, 350] width 400 height 227
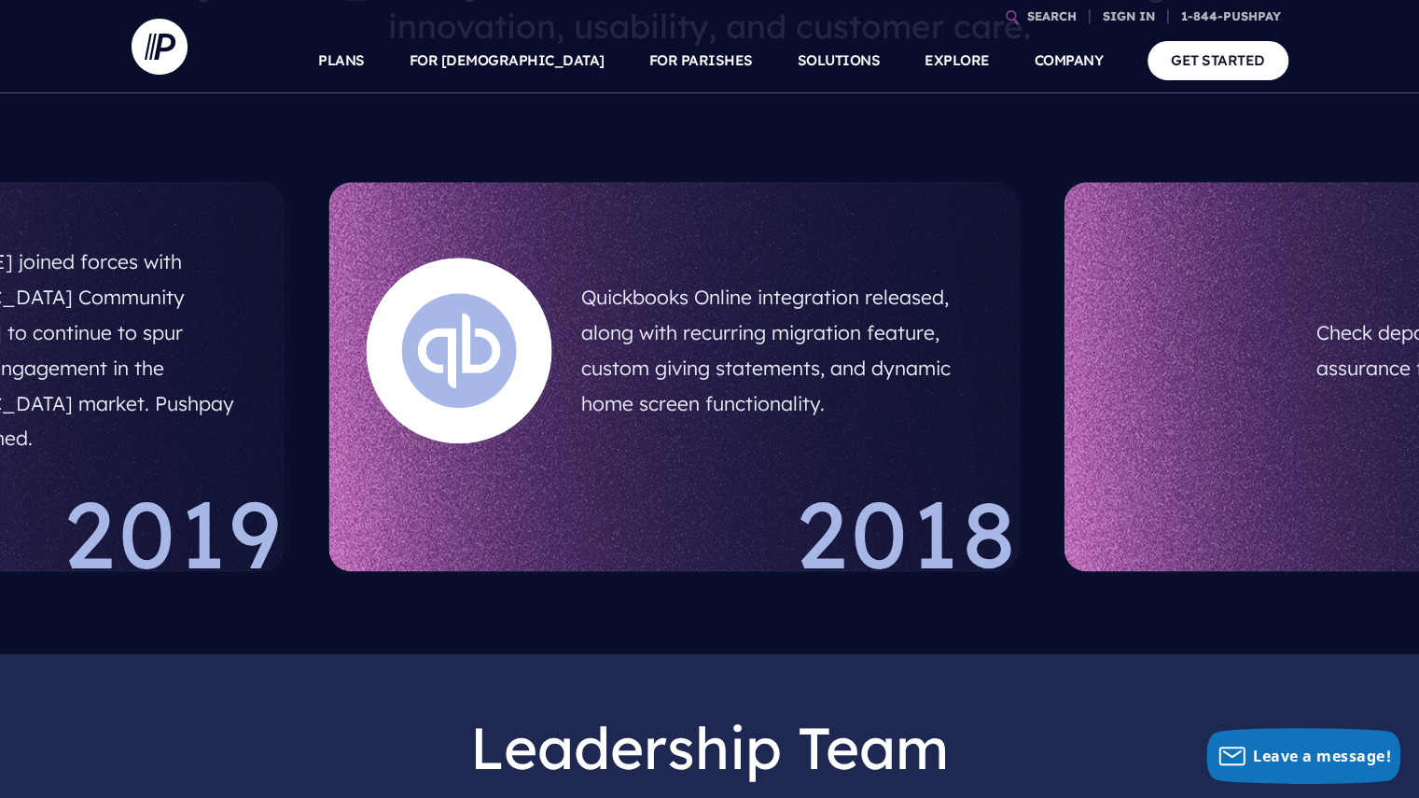
click at [844, 370] on h5 "Quickbooks Online integration released, along with recurring migration feature,…" at bounding box center [781, 350] width 400 height 156
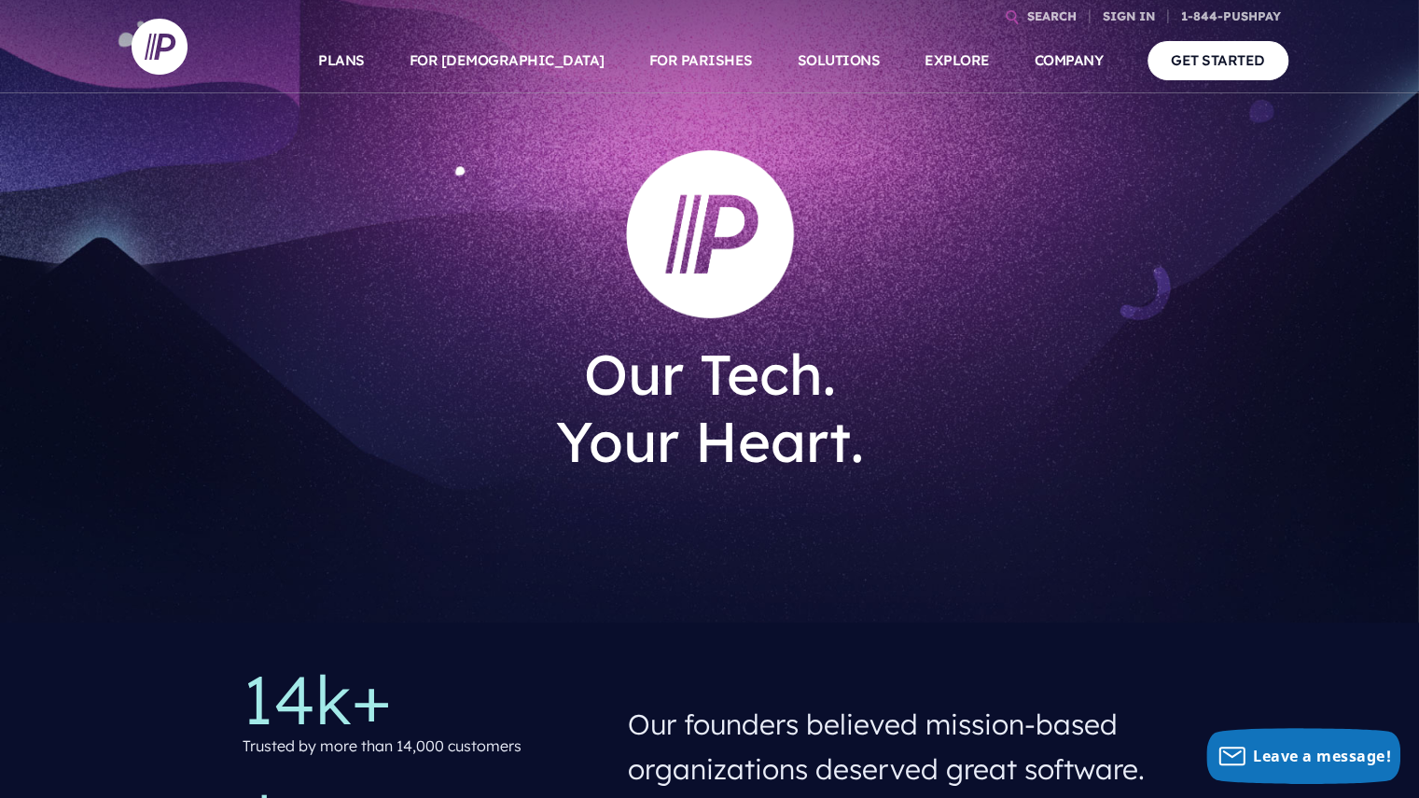
scroll to position [0, 0]
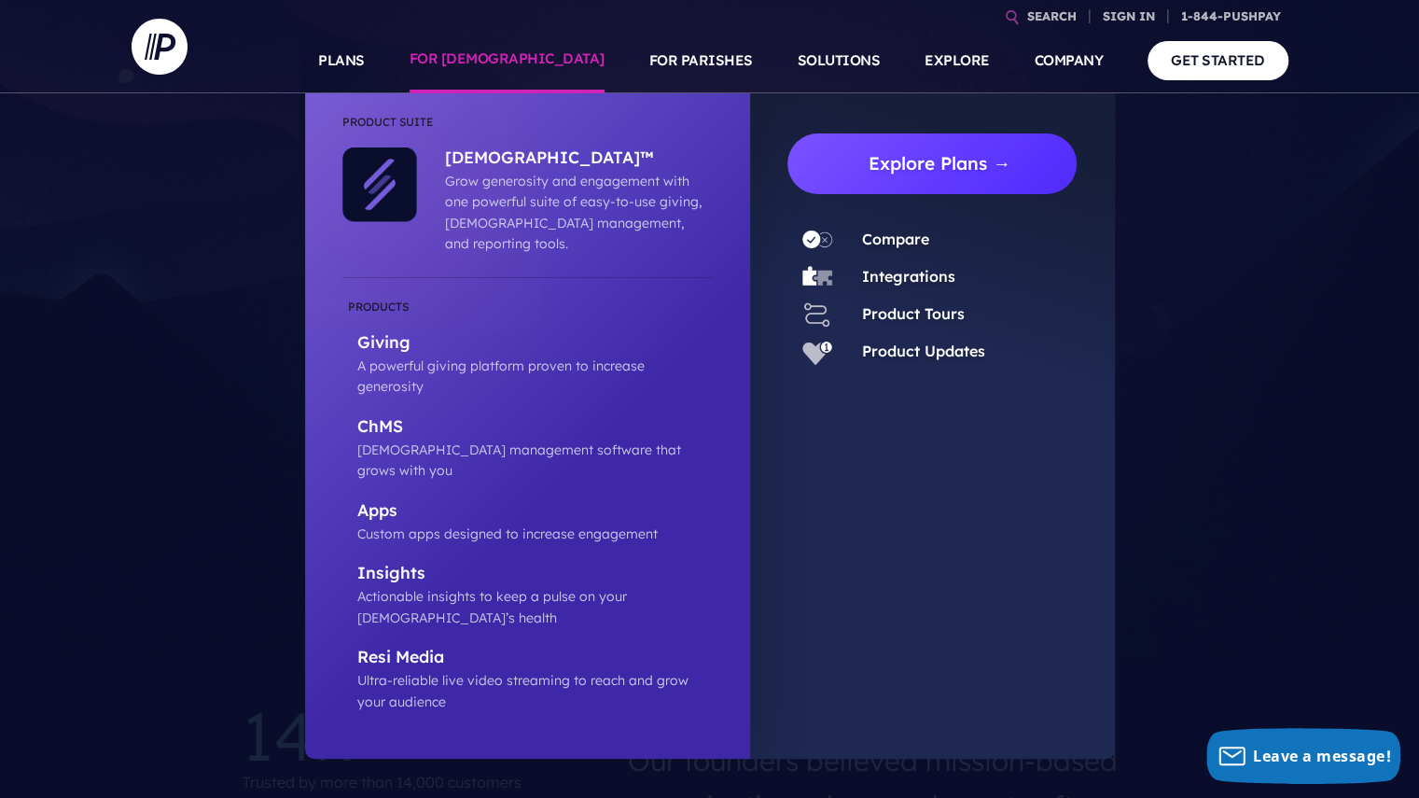
click at [872, 165] on link "Explore Plans →" at bounding box center [940, 163] width 275 height 61
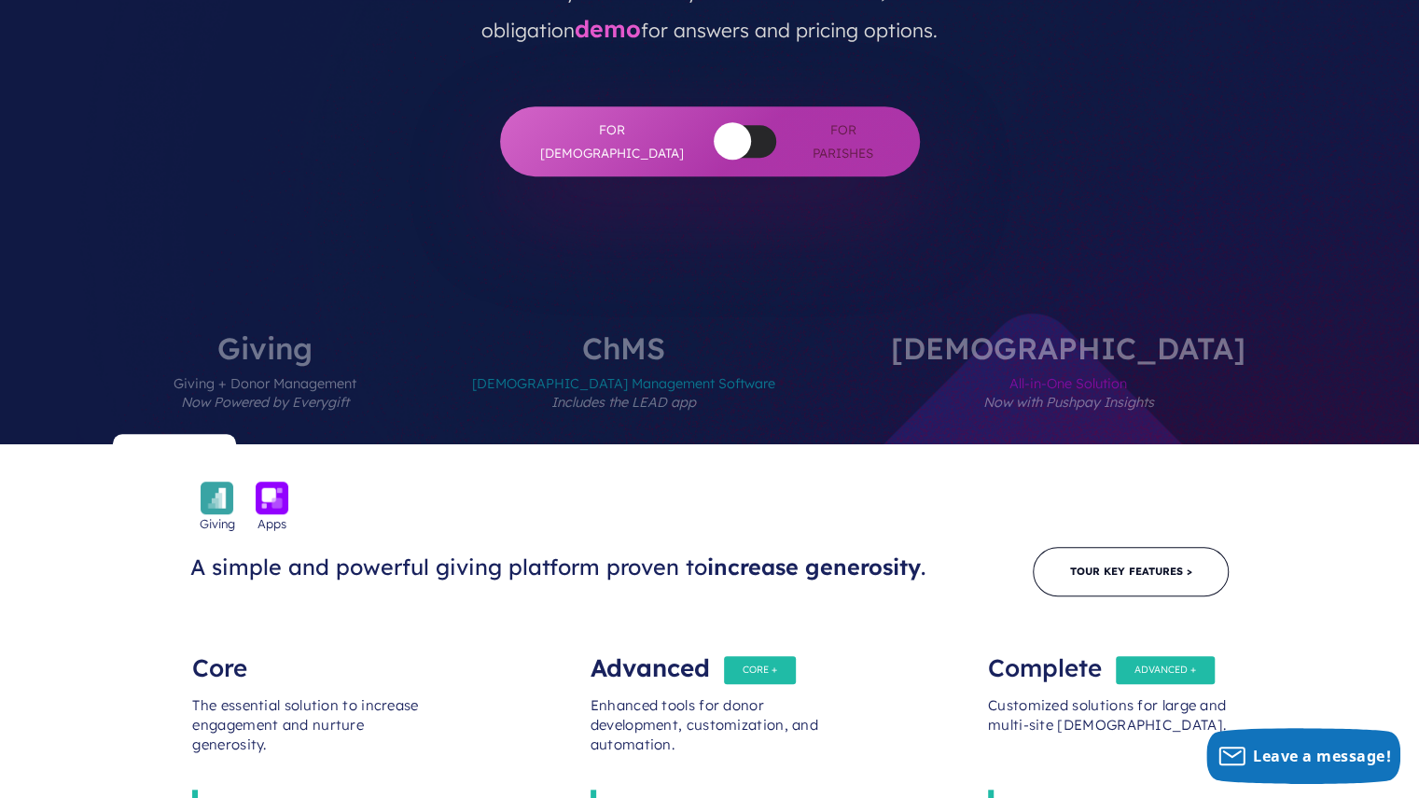
scroll to position [574, 0]
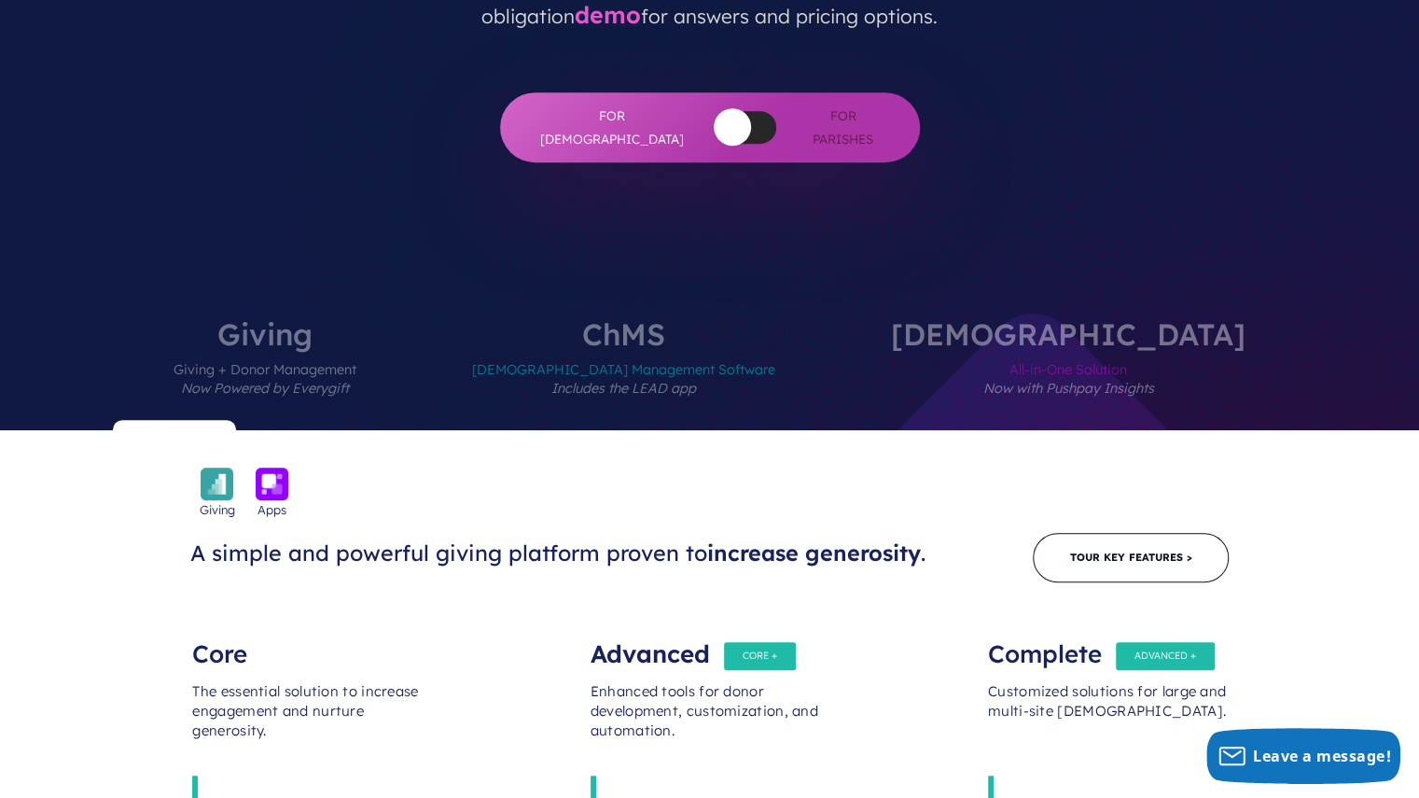
click at [729, 349] on span "[DEMOGRAPHIC_DATA] Management Software Includes the LEAD app" at bounding box center [623, 389] width 303 height 81
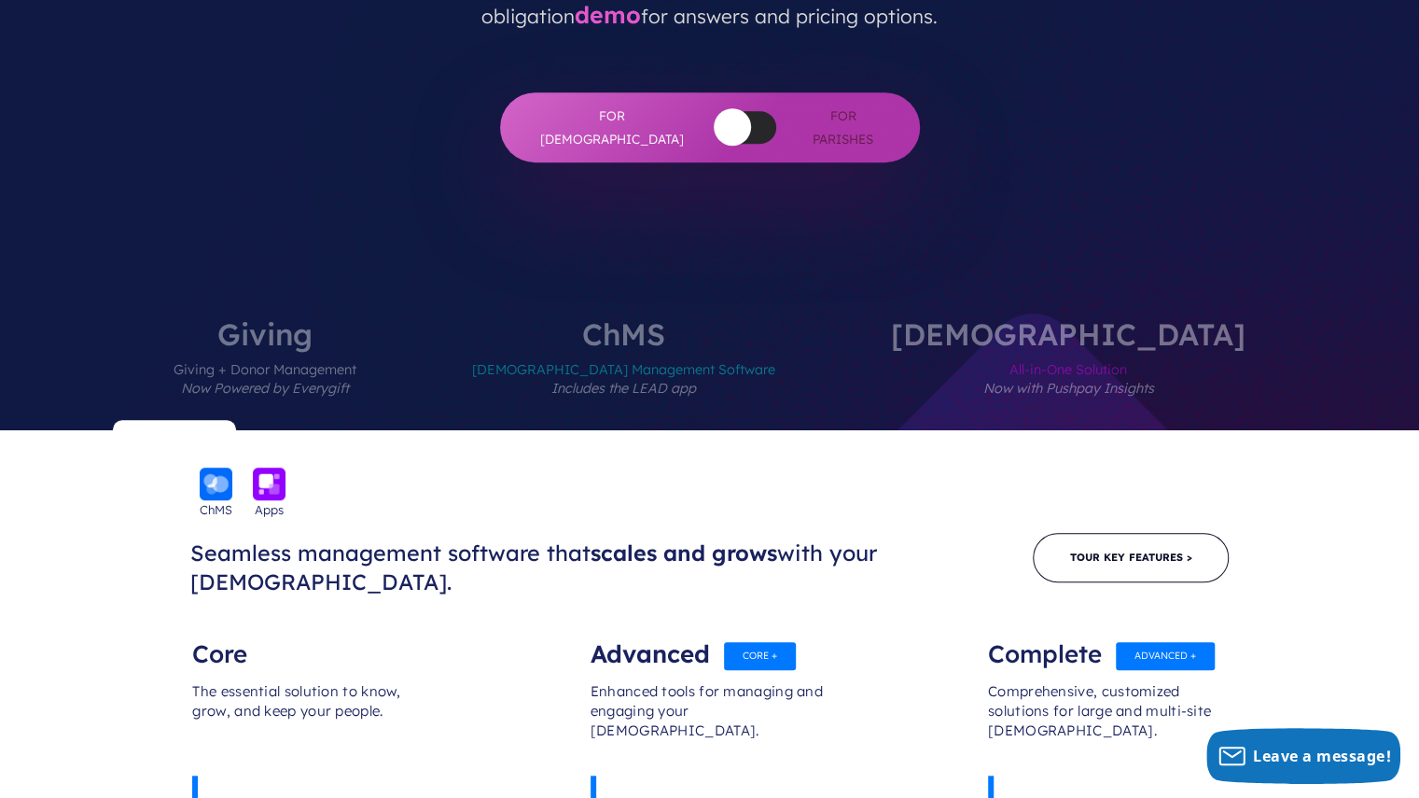
click at [349, 380] on em "Now Powered by Everygift" at bounding box center [265, 388] width 168 height 17
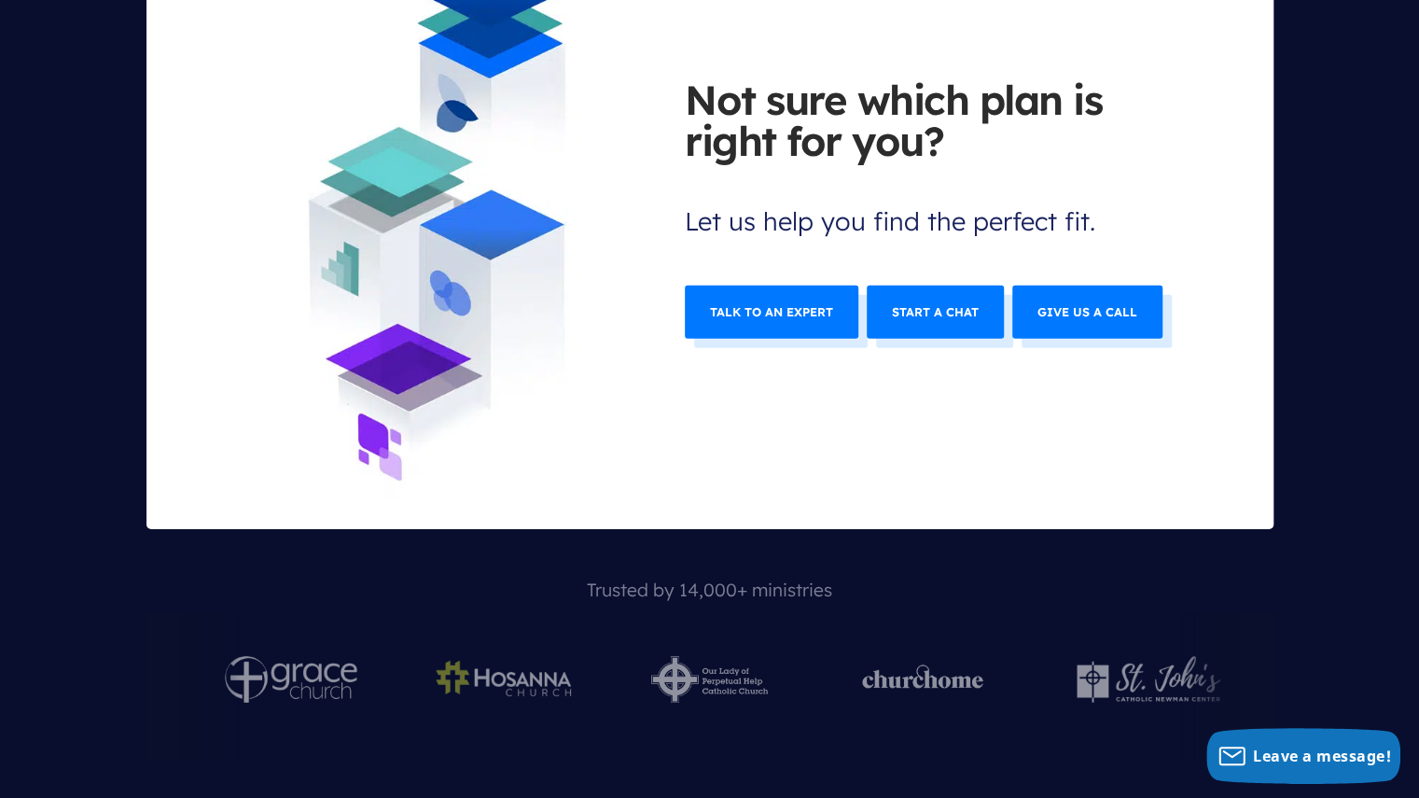
scroll to position [7612, 0]
